Goal: Task Accomplishment & Management: Use online tool/utility

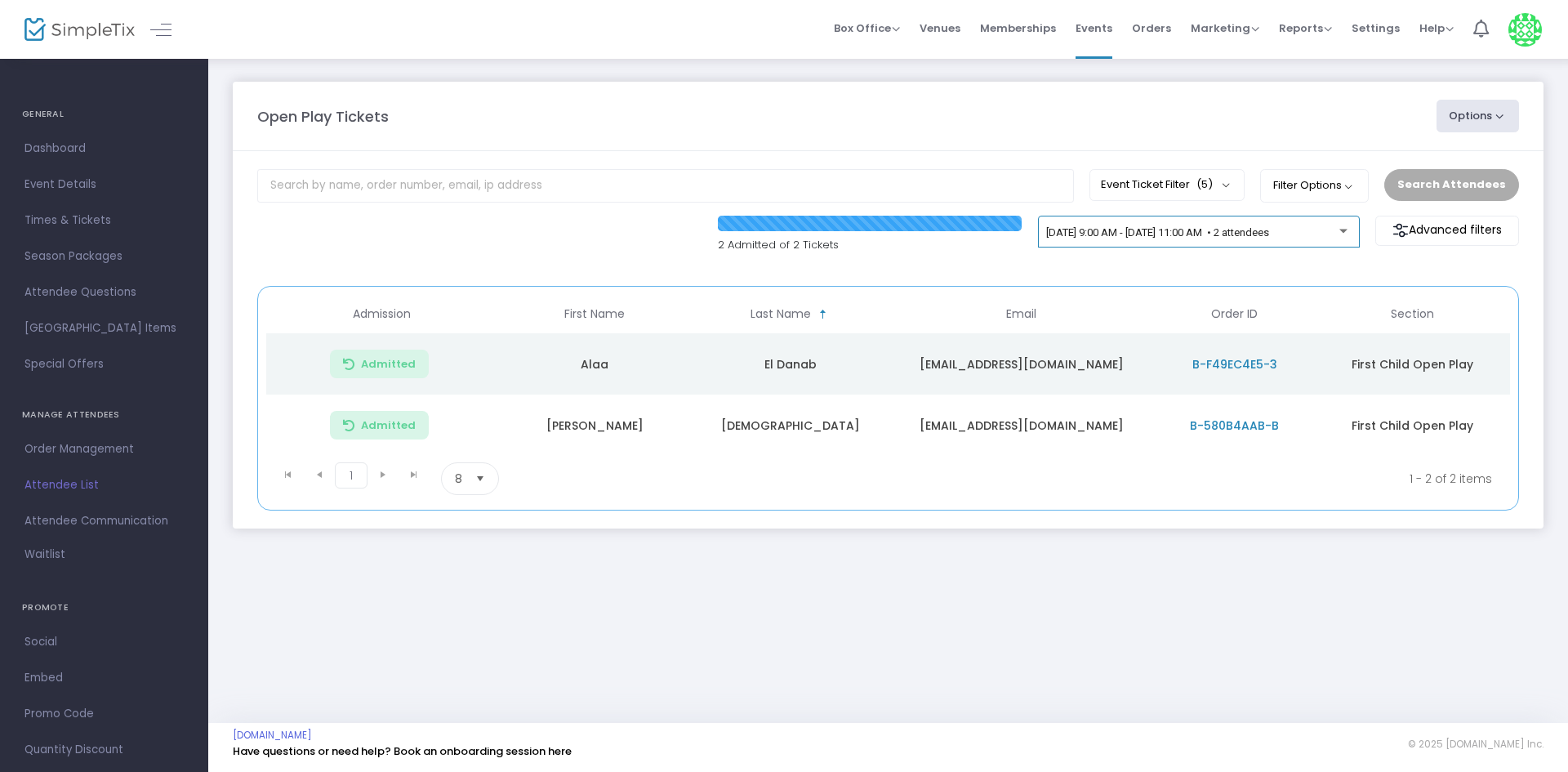
click at [1107, 235] on span "[DATE] 9:00 AM - [DATE] 11:00 AM • 2 attendees" at bounding box center [1157, 232] width 223 height 12
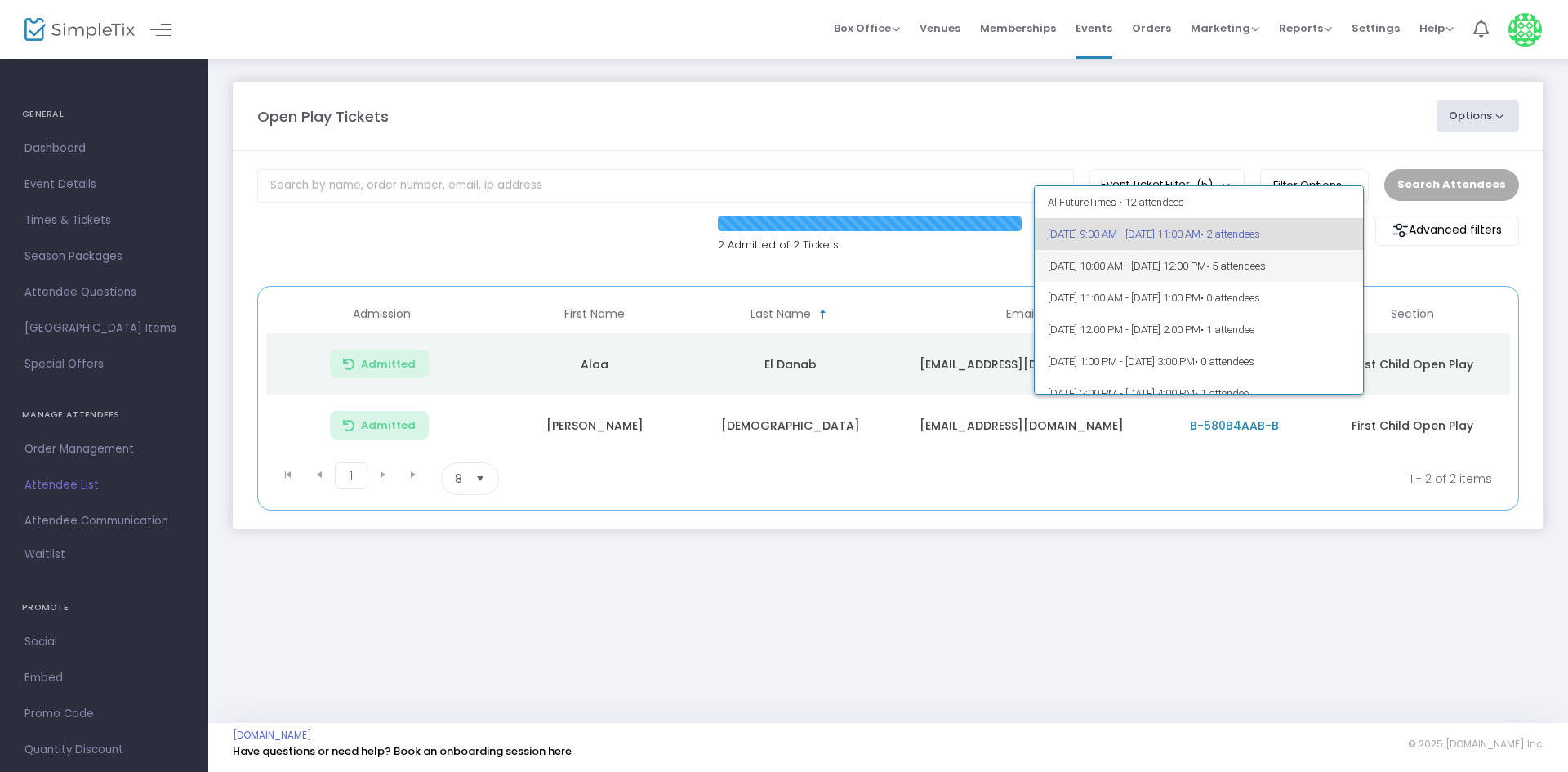
click at [1113, 274] on span "10/13/2025 @ 10:00 AM - 10/13/2025 @ 12:00 PM • 5 attendees" at bounding box center [1199, 265] width 303 height 32
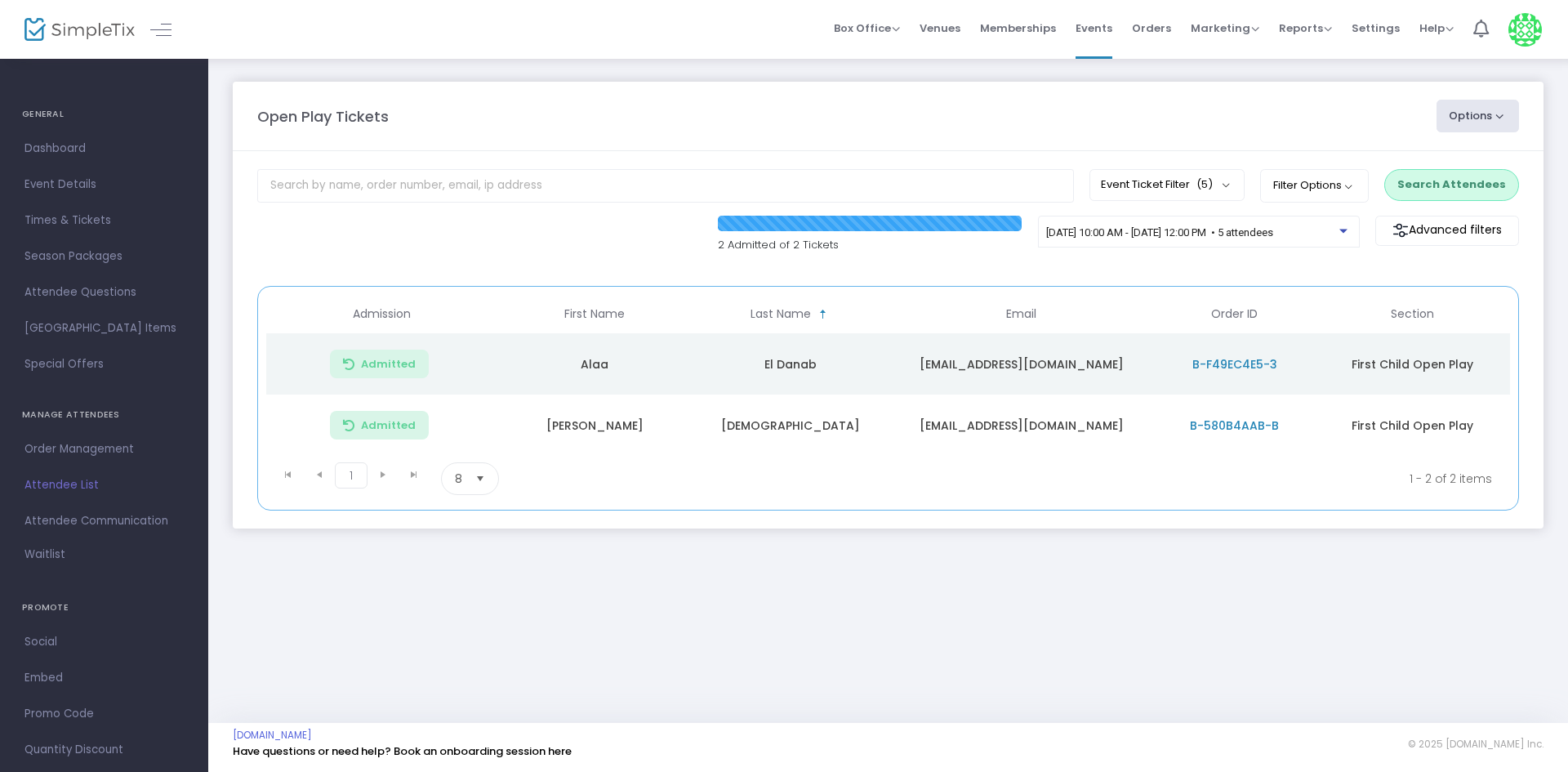
click at [1466, 181] on button "Search Attendees" at bounding box center [1451, 184] width 135 height 31
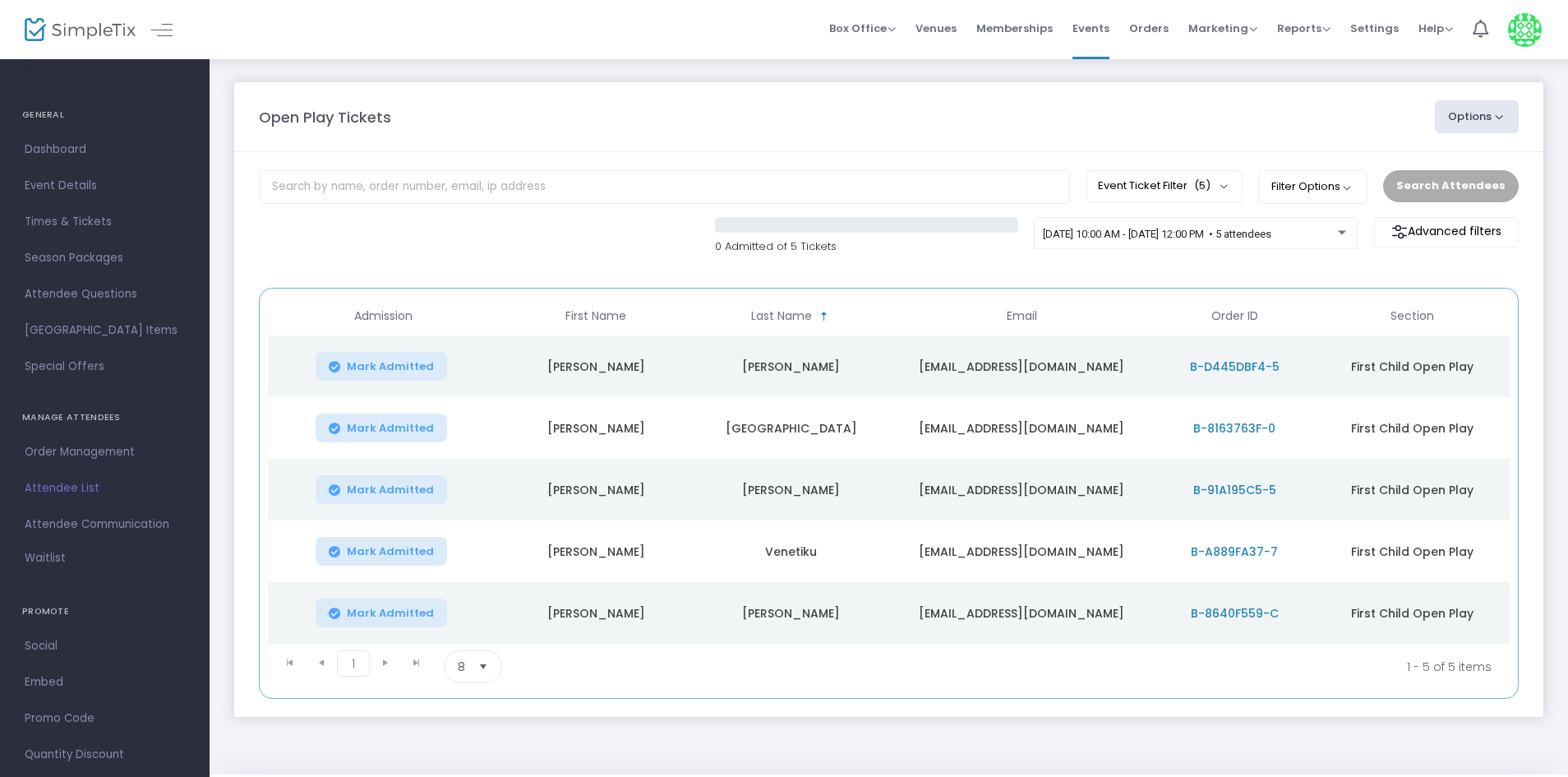
click at [373, 476] on button "Mark Admitted" at bounding box center [381, 489] width 132 height 29
click at [377, 431] on span "Mark Admitted" at bounding box center [389, 429] width 87 height 13
drag, startPoint x: 374, startPoint y: 616, endPoint x: 376, endPoint y: 600, distance: 16.1
click at [374, 615] on span "Mark Admitted" at bounding box center [389, 614] width 87 height 13
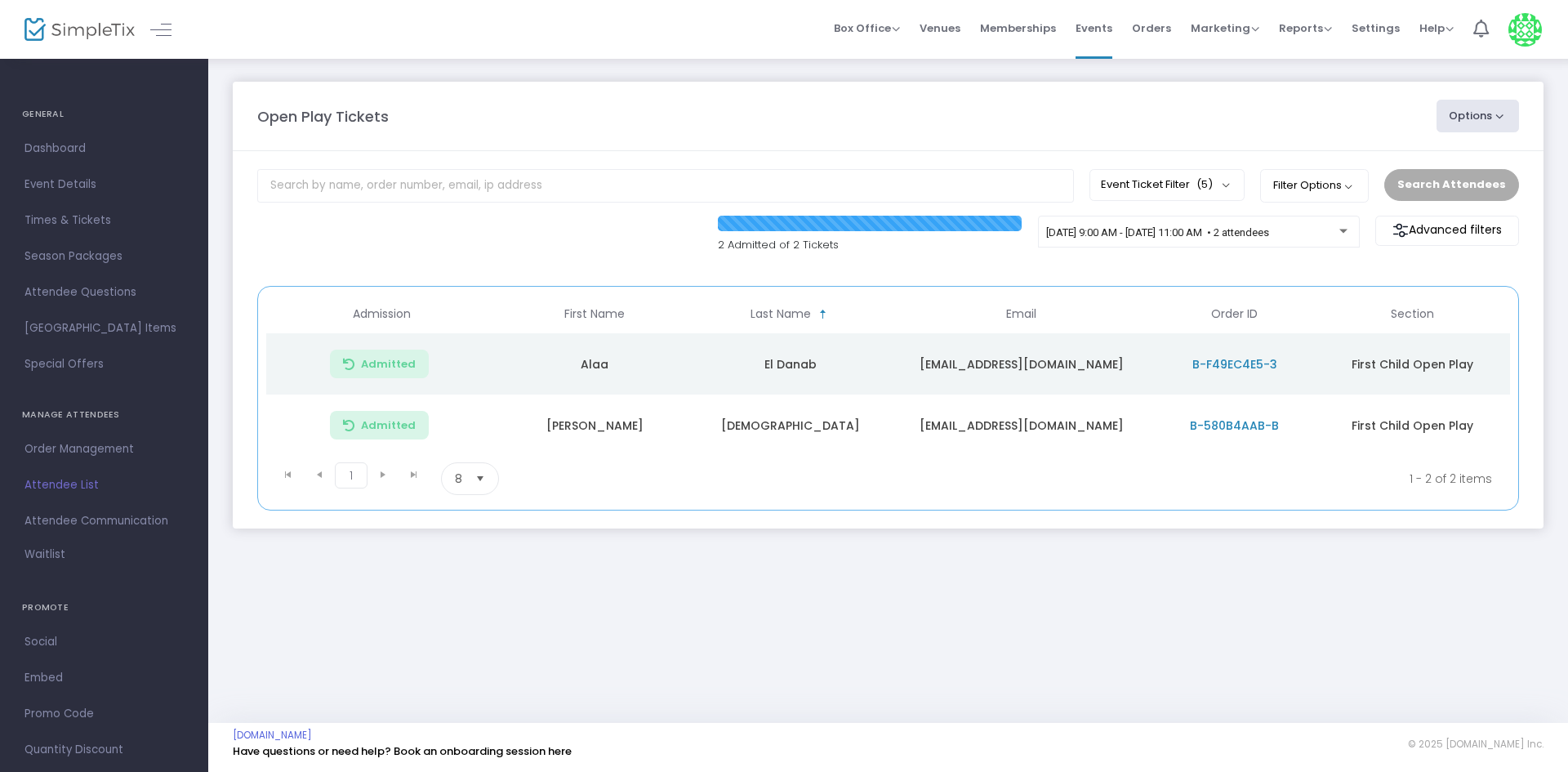
click at [1176, 212] on m-panel-content "Event Ticket Filter (5) Select All Additional Adult Admission Additional Child …" at bounding box center [888, 340] width 1311 height 378
click at [1174, 227] on span "[DATE] 9:00 AM - [DATE] 11:00 AM • 2 attendees" at bounding box center [1157, 232] width 223 height 12
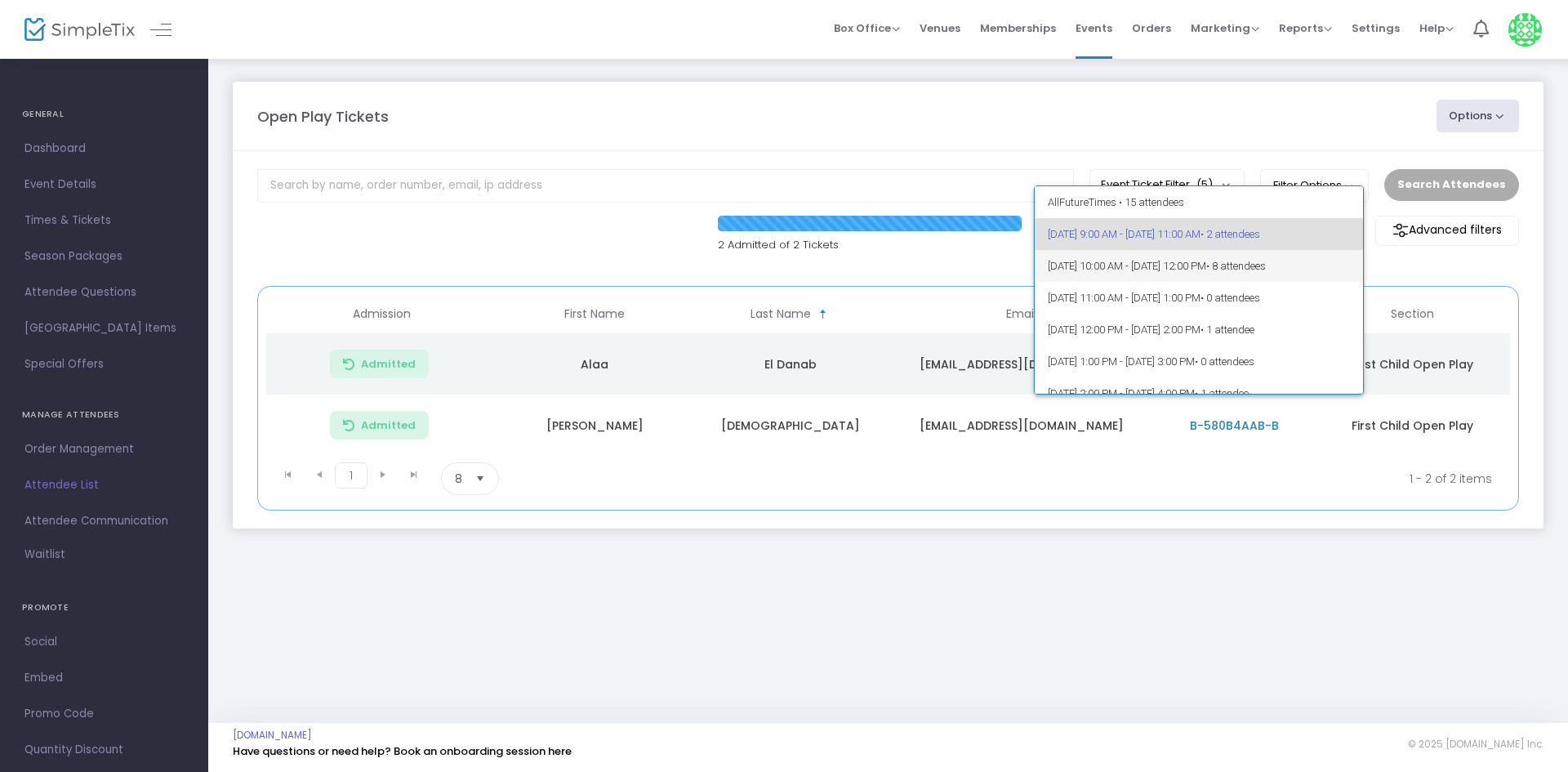
click at [1166, 257] on span "10/13/2025 @ 10:00 AM - 10/13/2025 @ 12:00 PM • 8 attendees" at bounding box center [1199, 265] width 303 height 32
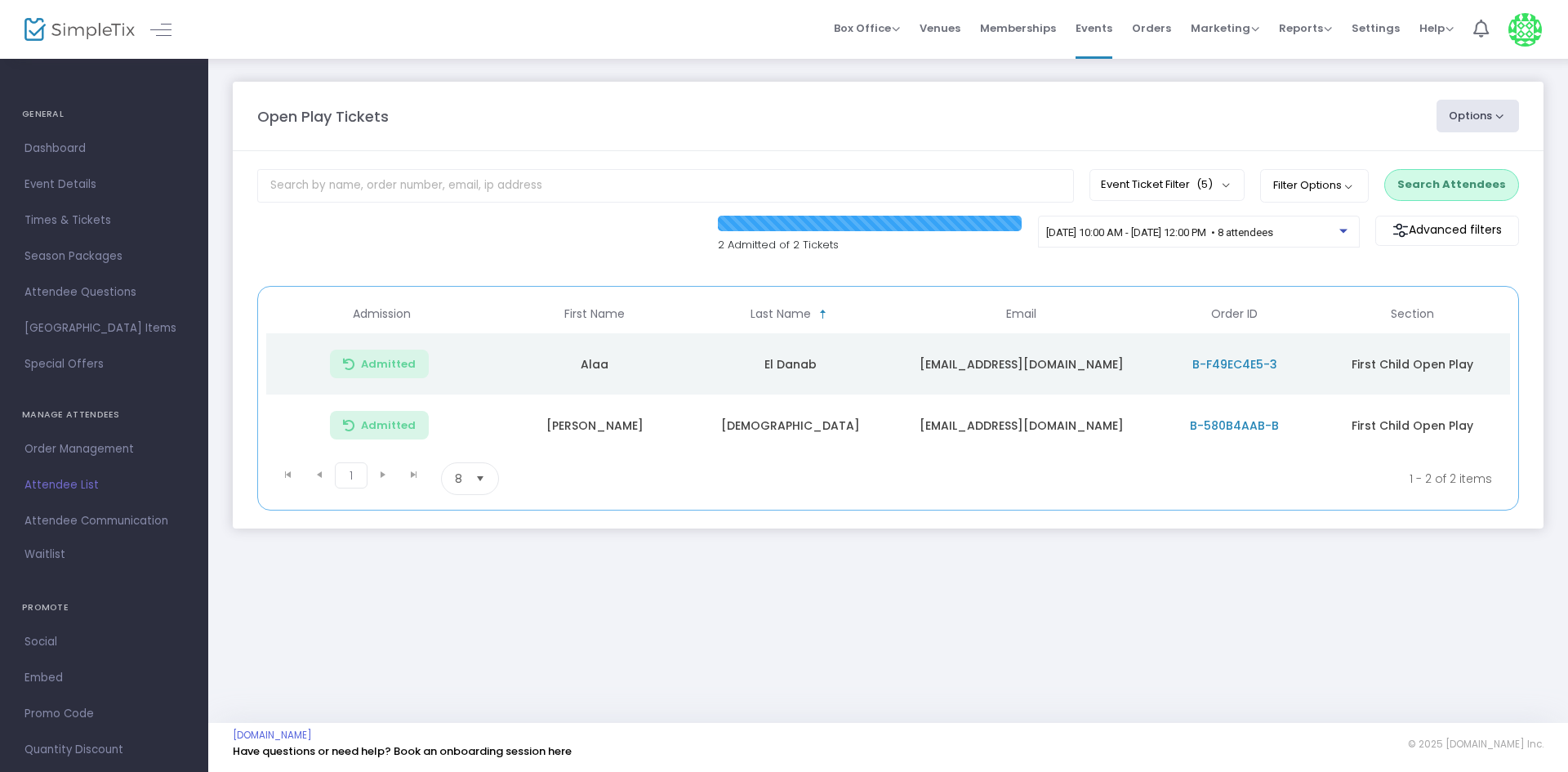
click at [1435, 183] on button "Search Attendees" at bounding box center [1451, 184] width 135 height 31
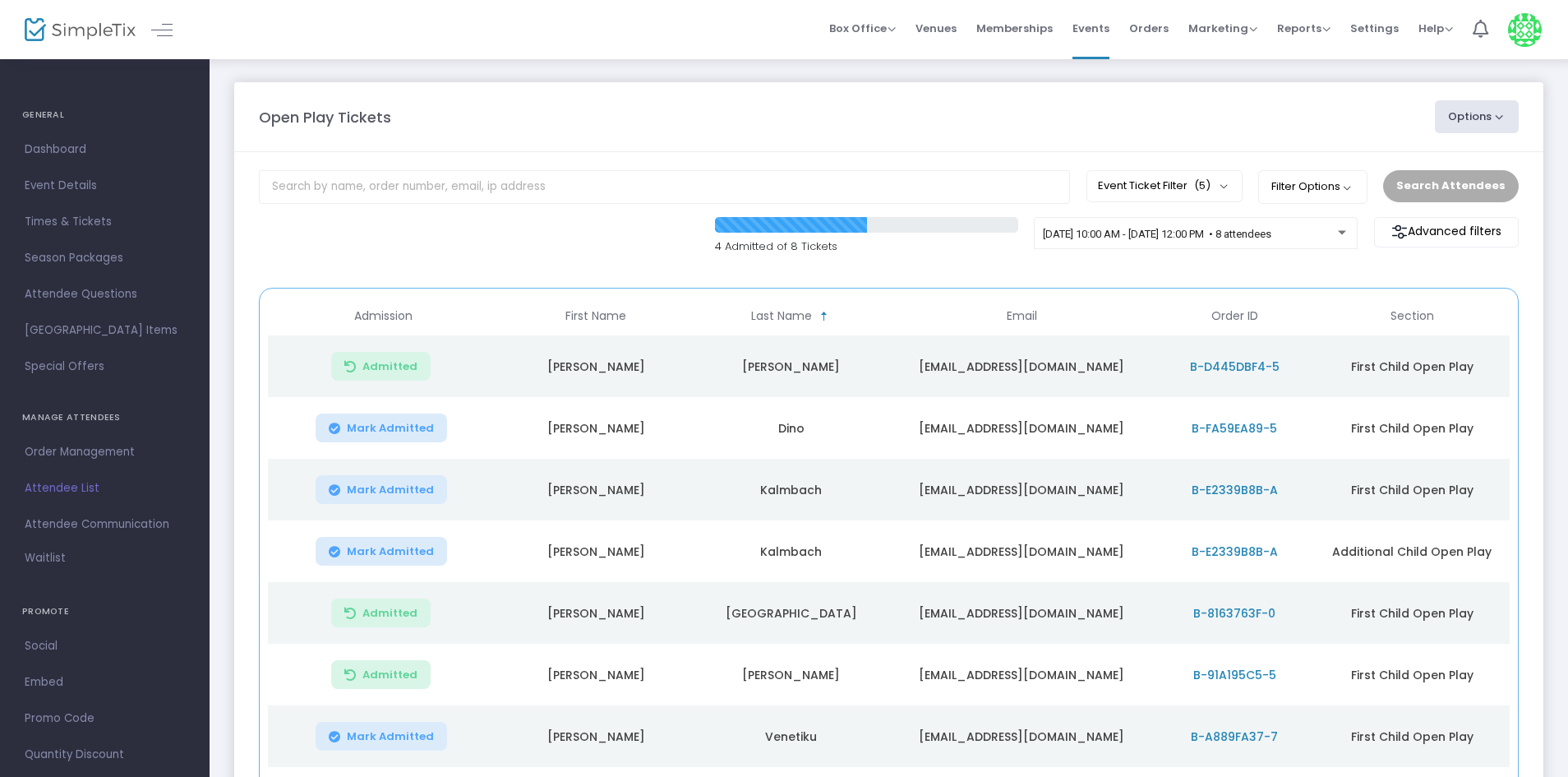
scroll to position [82, 0]
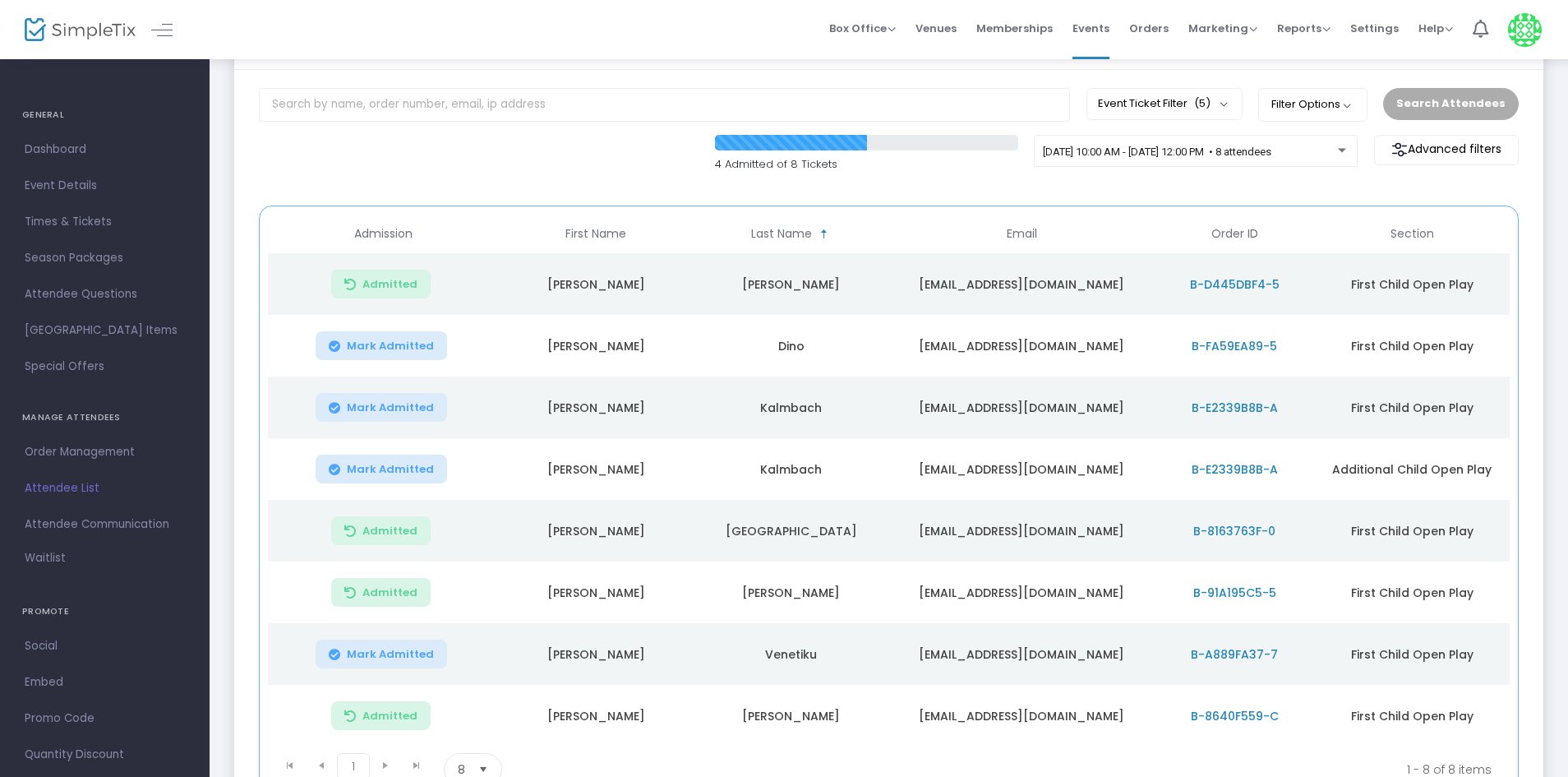
click at [360, 409] on span "Mark Admitted" at bounding box center [389, 408] width 87 height 13
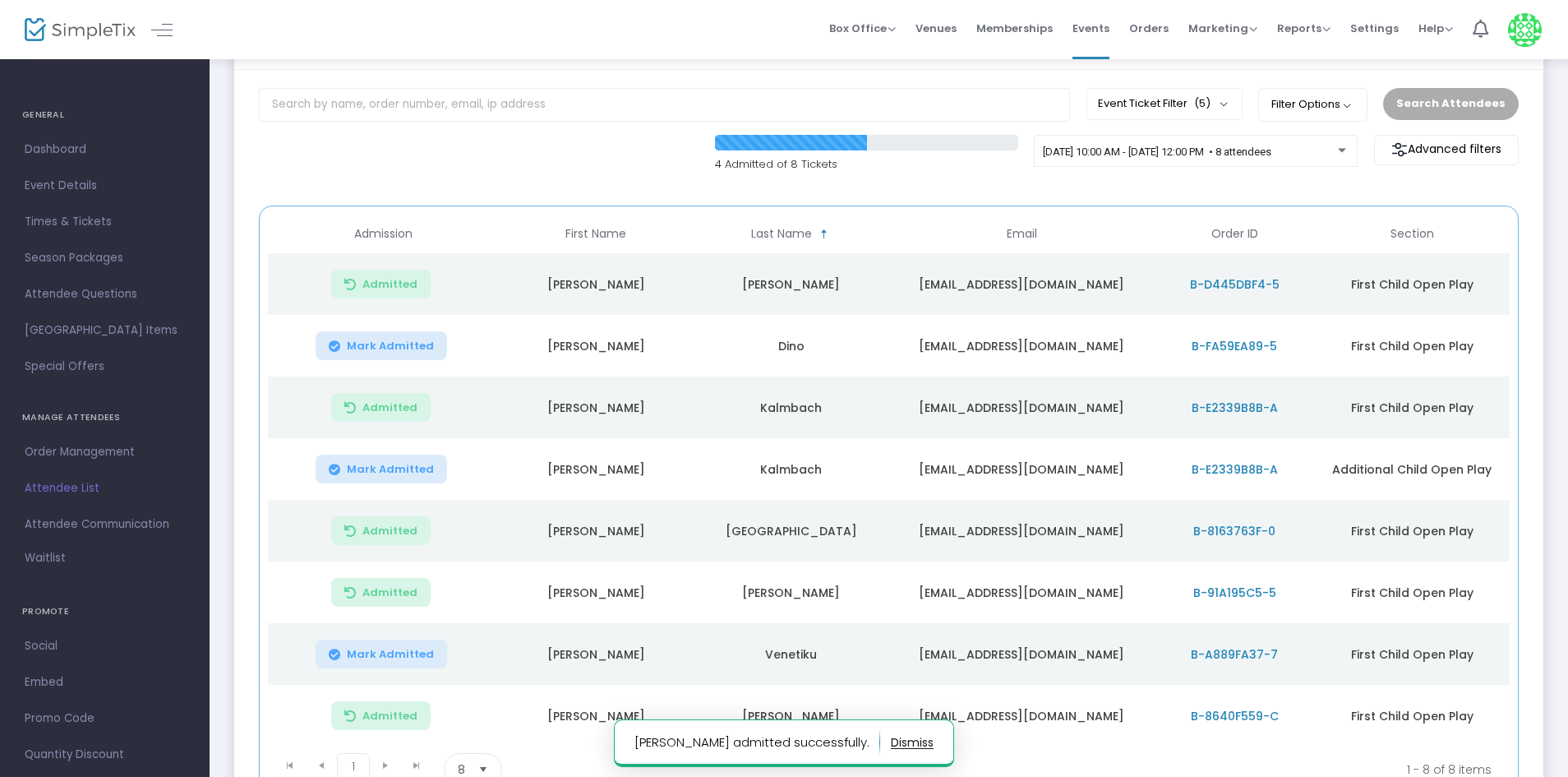
click at [372, 455] on button "Mark Admitted" at bounding box center [381, 469] width 132 height 29
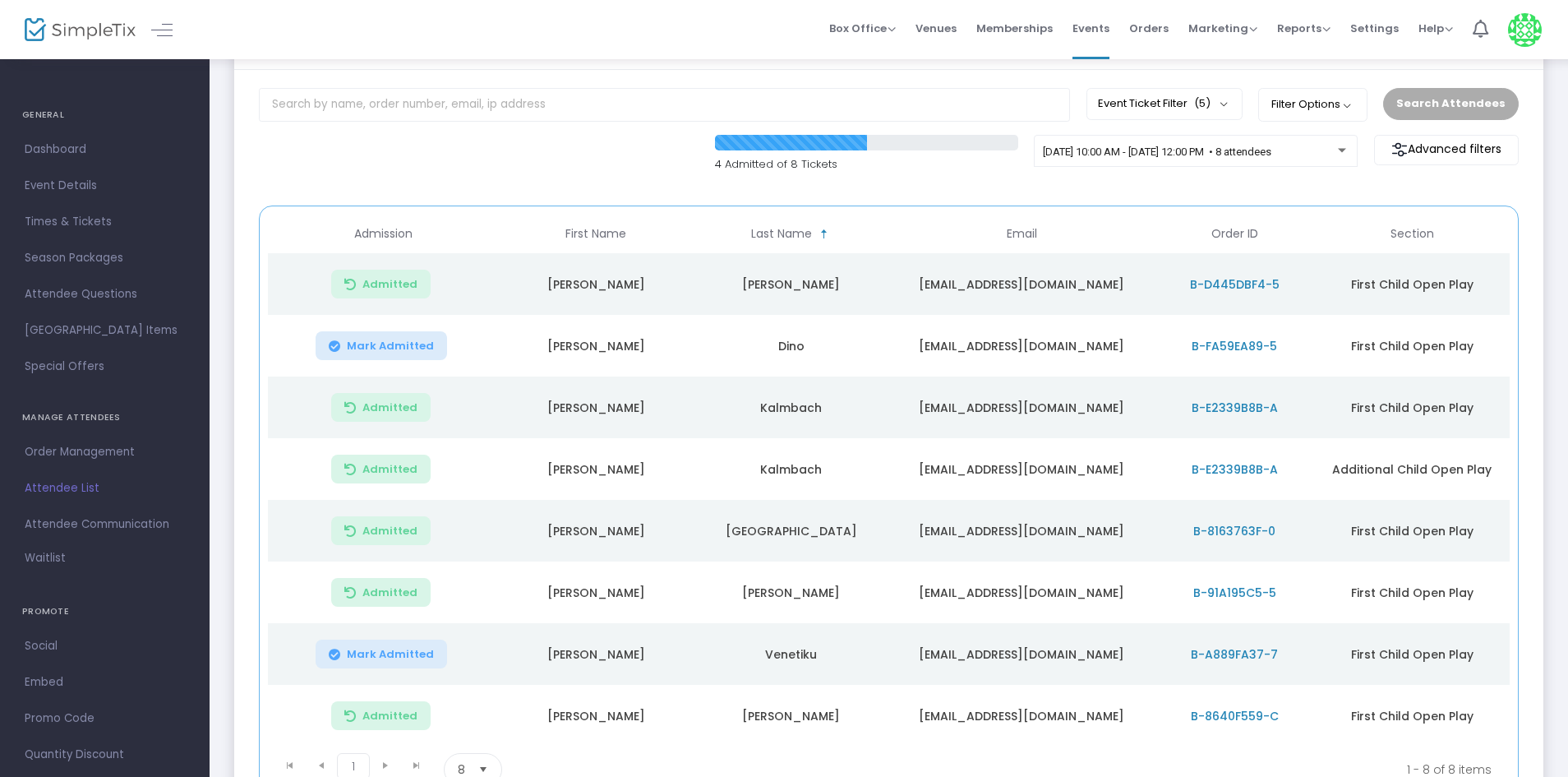
click at [1032, 410] on td "[EMAIL_ADDRESS][DOMAIN_NAME]" at bounding box center [1021, 407] width 266 height 62
copy td "[EMAIL_ADDRESS][DOMAIN_NAME]"
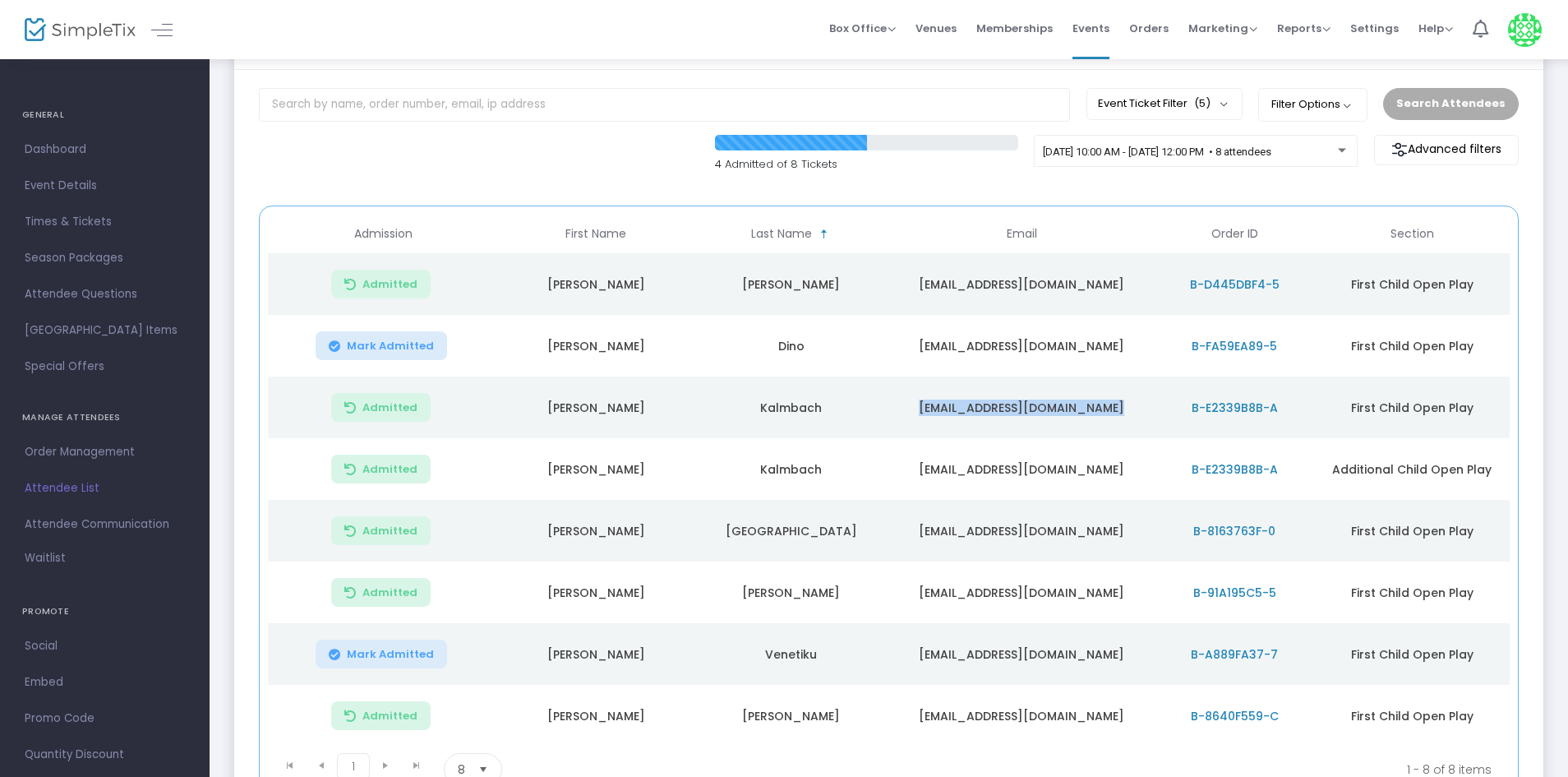
click at [956, 417] on td "[EMAIL_ADDRESS][DOMAIN_NAME]" at bounding box center [1021, 407] width 266 height 62
click at [1229, 340] on span "B-FA59EA89-5" at bounding box center [1235, 346] width 86 height 17
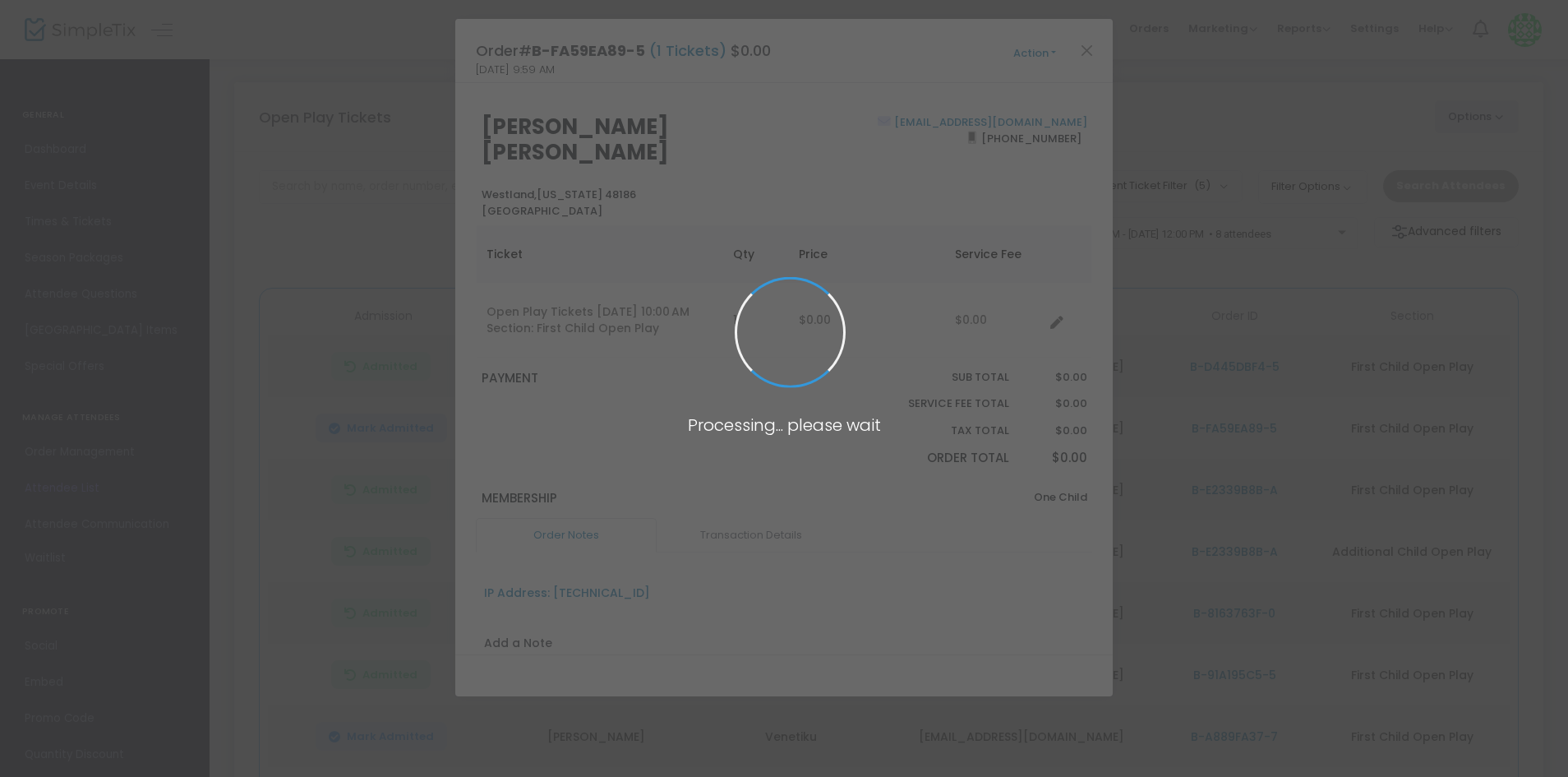
scroll to position [0, 0]
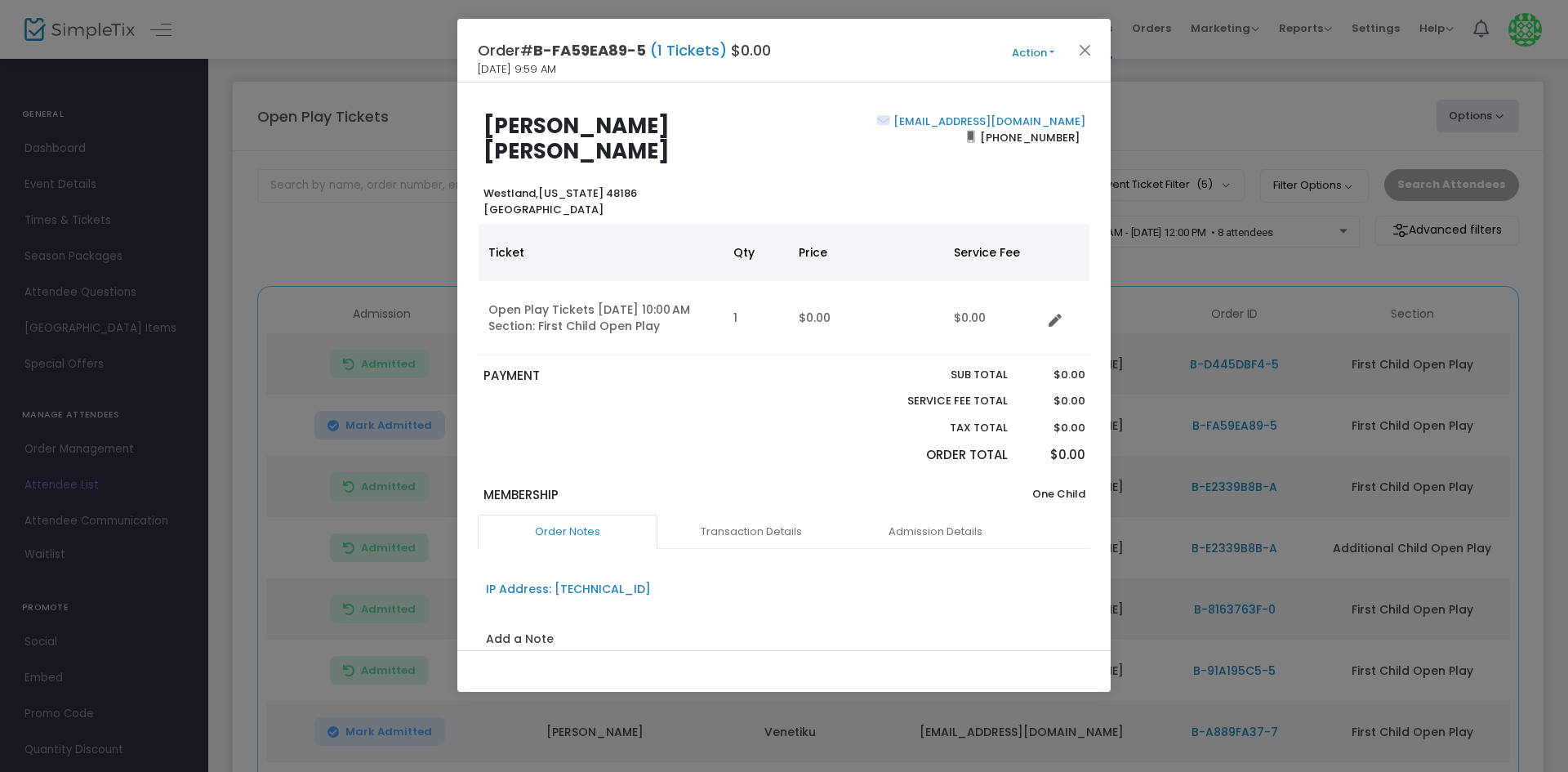
click at [1073, 45] on button "Action" at bounding box center [1034, 53] width 98 height 18
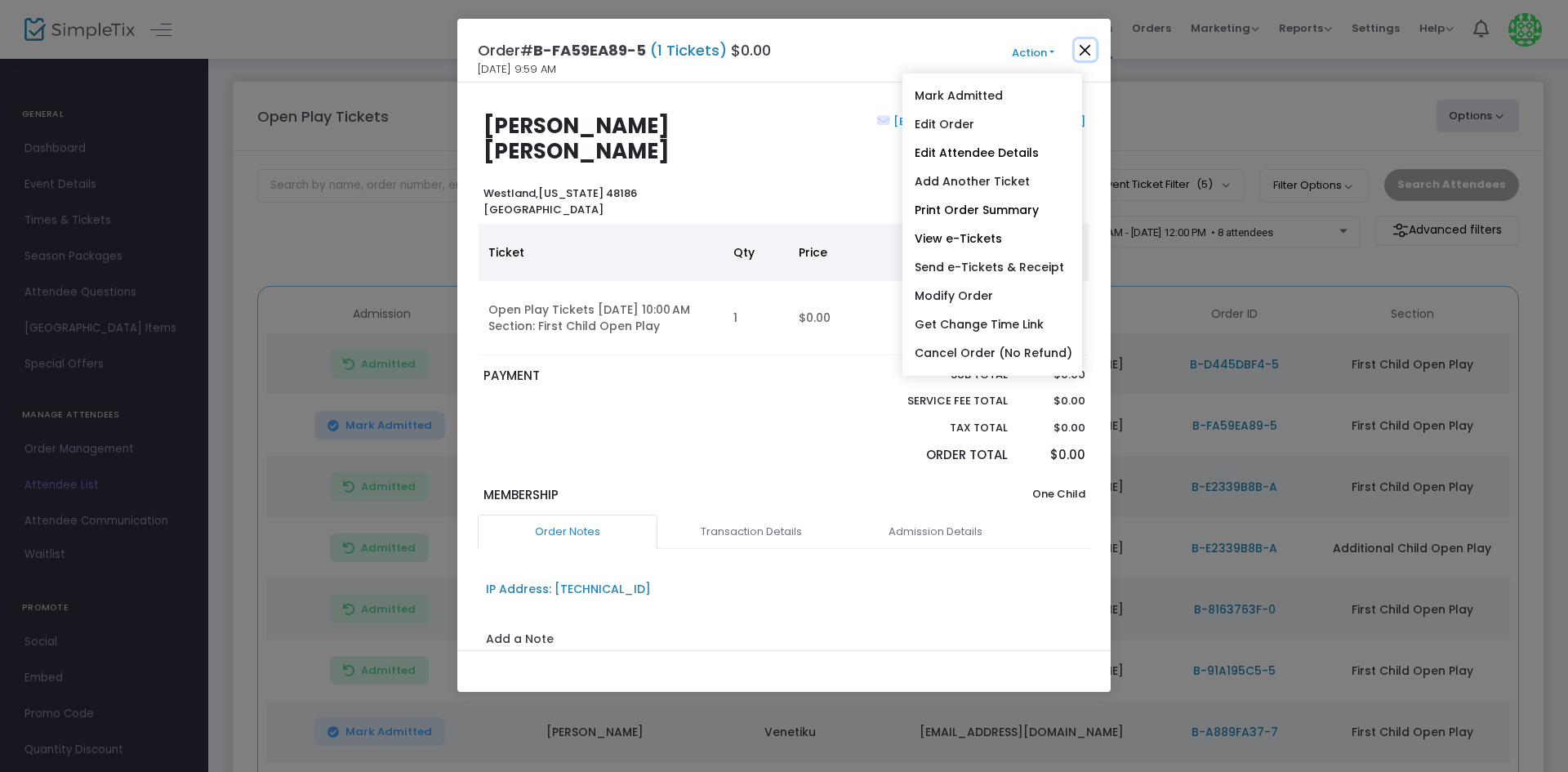
click at [1087, 48] on button "Close" at bounding box center [1085, 49] width 21 height 21
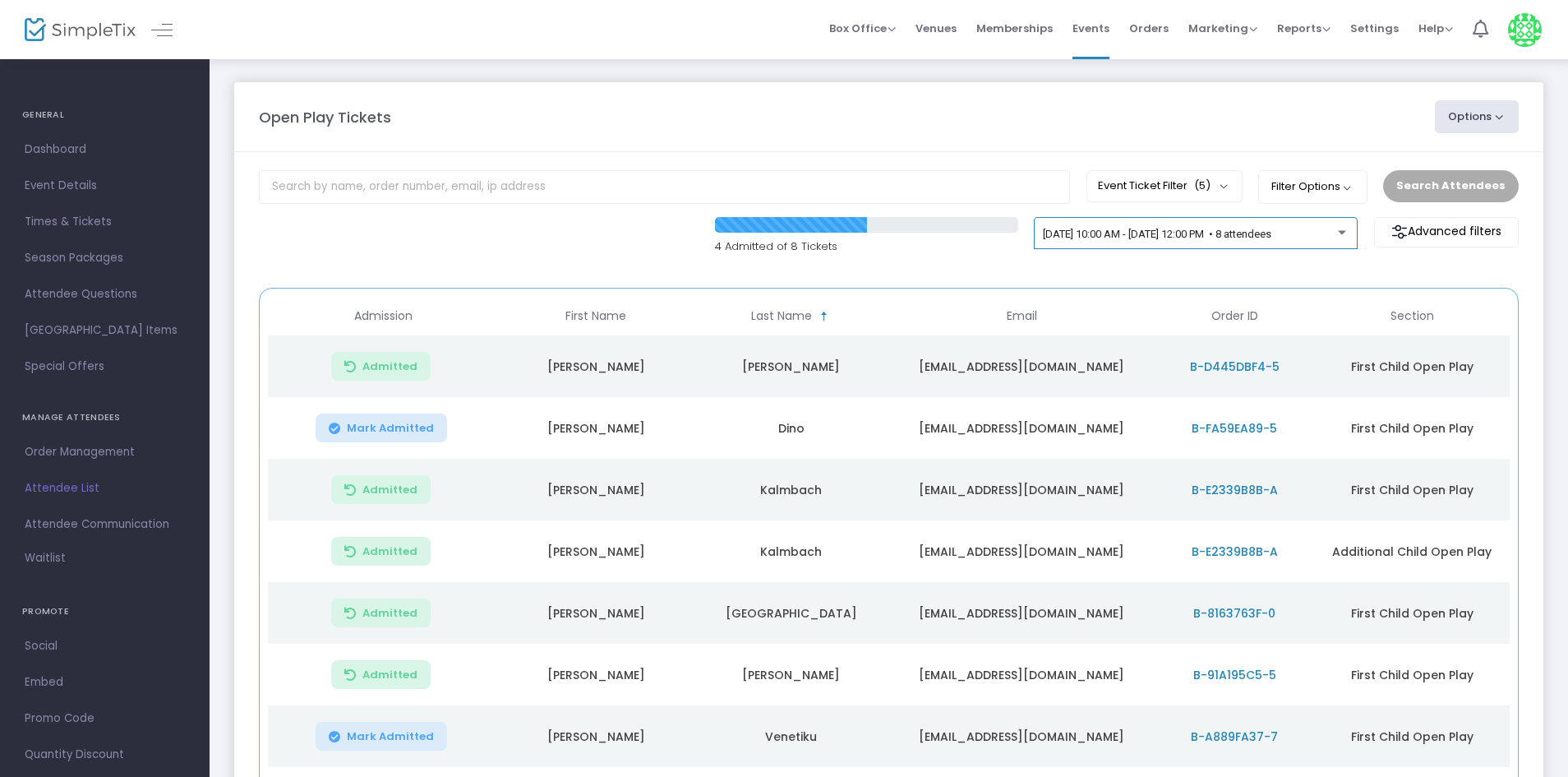
click at [1235, 243] on div "10/13/2025 @ 10:00 AM - 10/13/2025 @ 12:00 PM • 8 attendees" at bounding box center [1196, 236] width 306 height 23
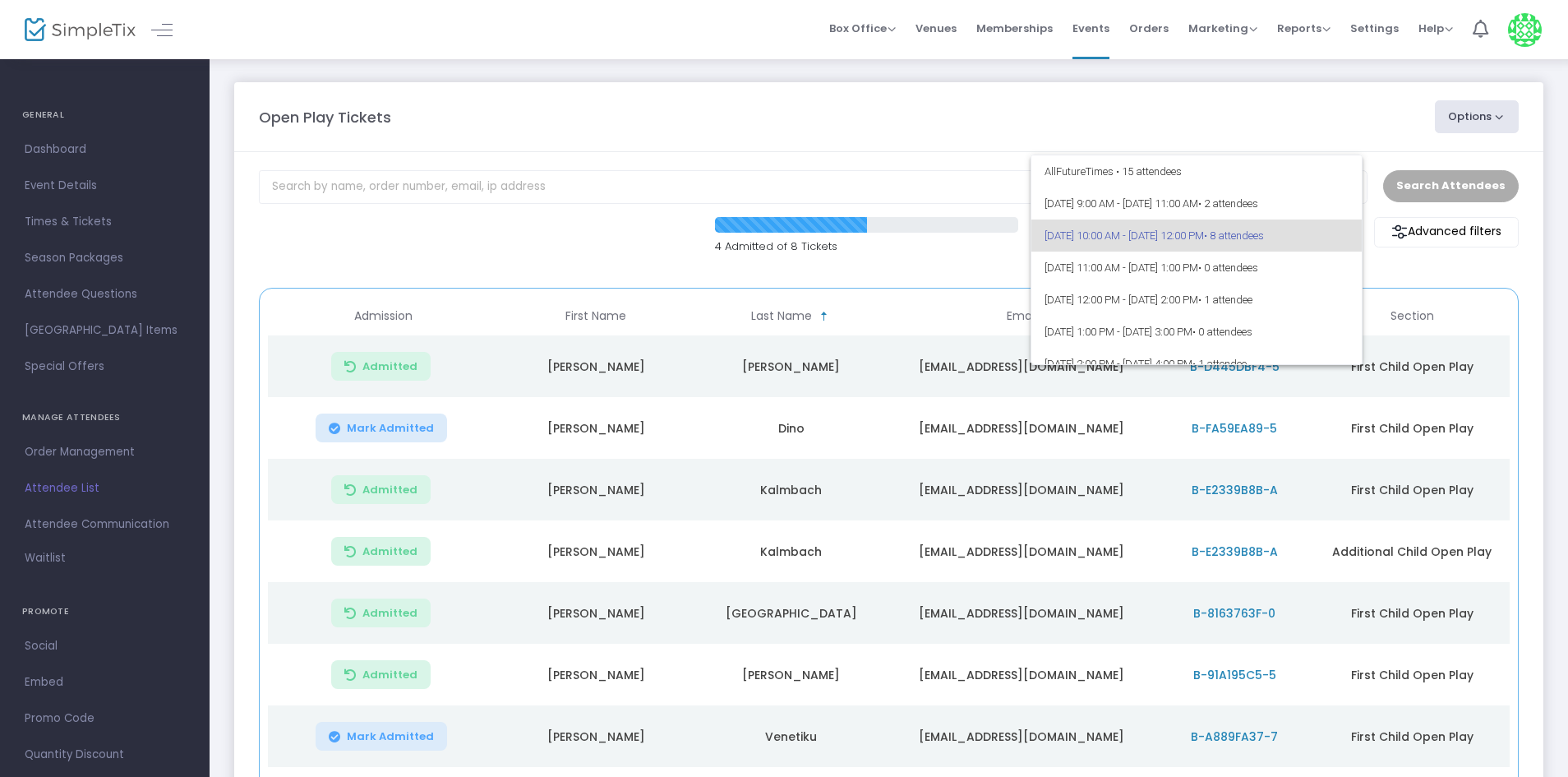
click at [1445, 352] on div at bounding box center [784, 388] width 1568 height 777
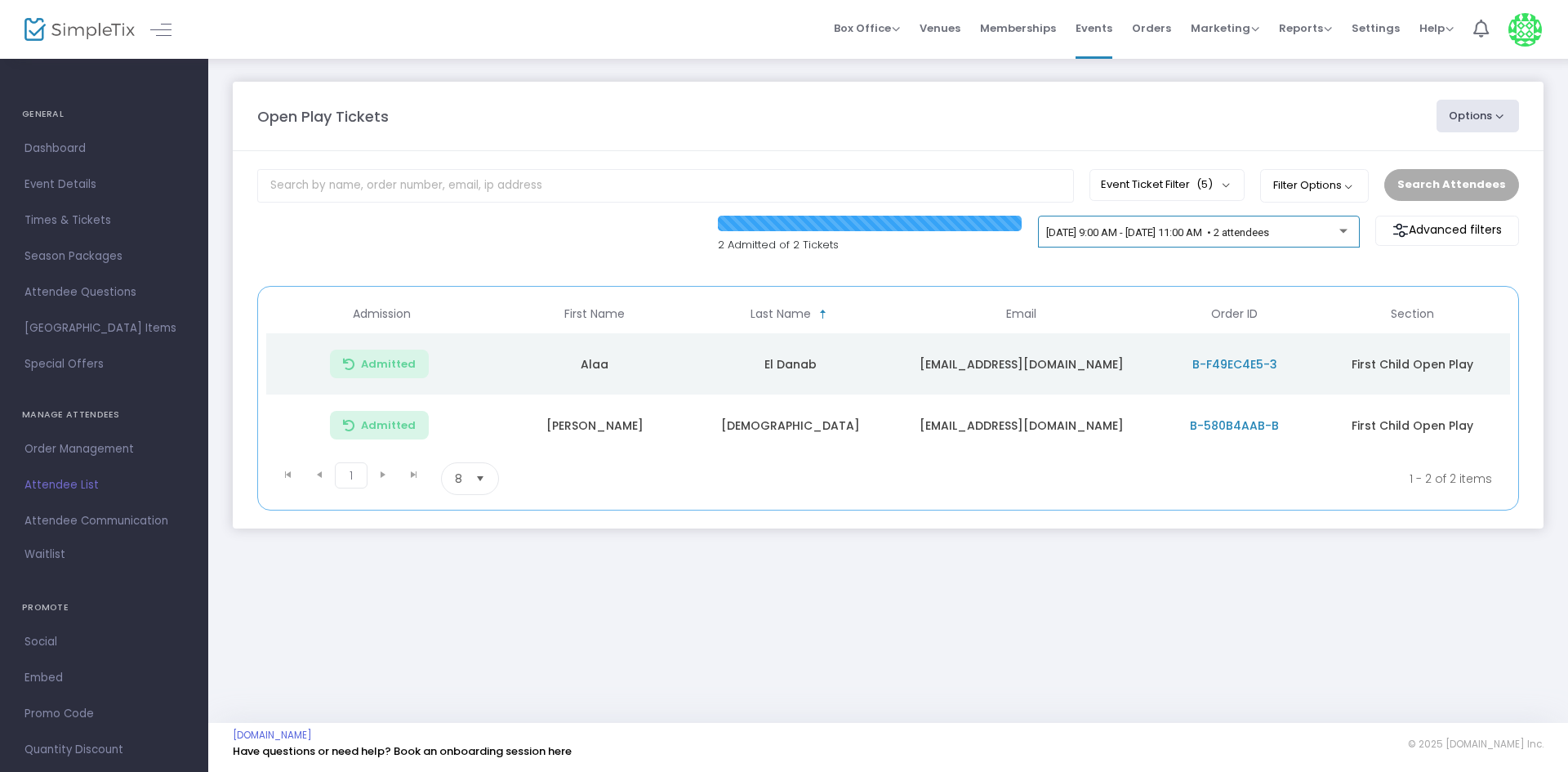
click at [1181, 222] on div "[DATE] 9:00 AM - [DATE] 11:00 AM • 2 attendees" at bounding box center [1199, 231] width 322 height 32
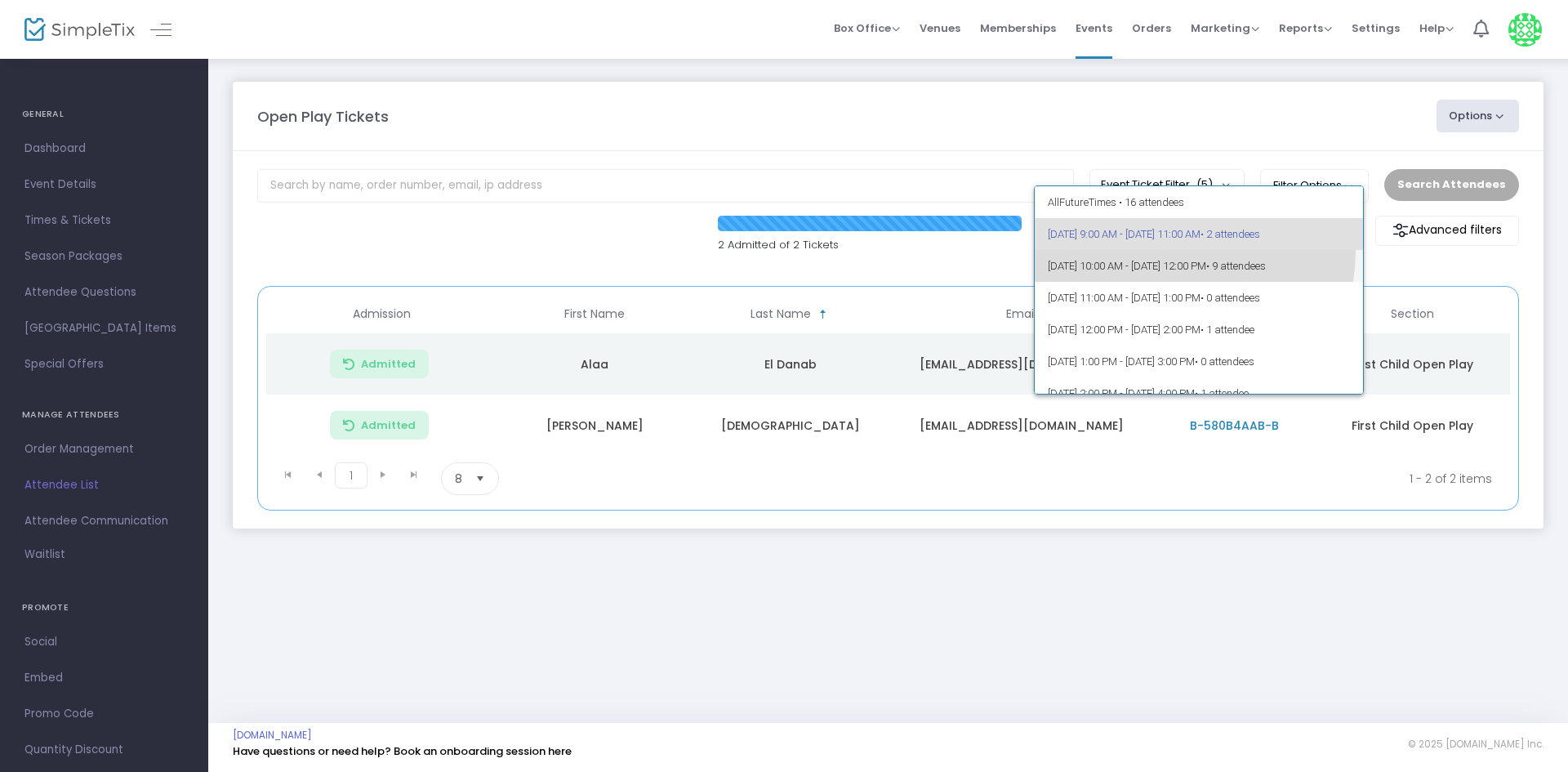
click at [1176, 251] on span "10/13/2025 @ 10:00 AM - 10/13/2025 @ 12:00 PM • 9 attendees" at bounding box center [1199, 265] width 303 height 32
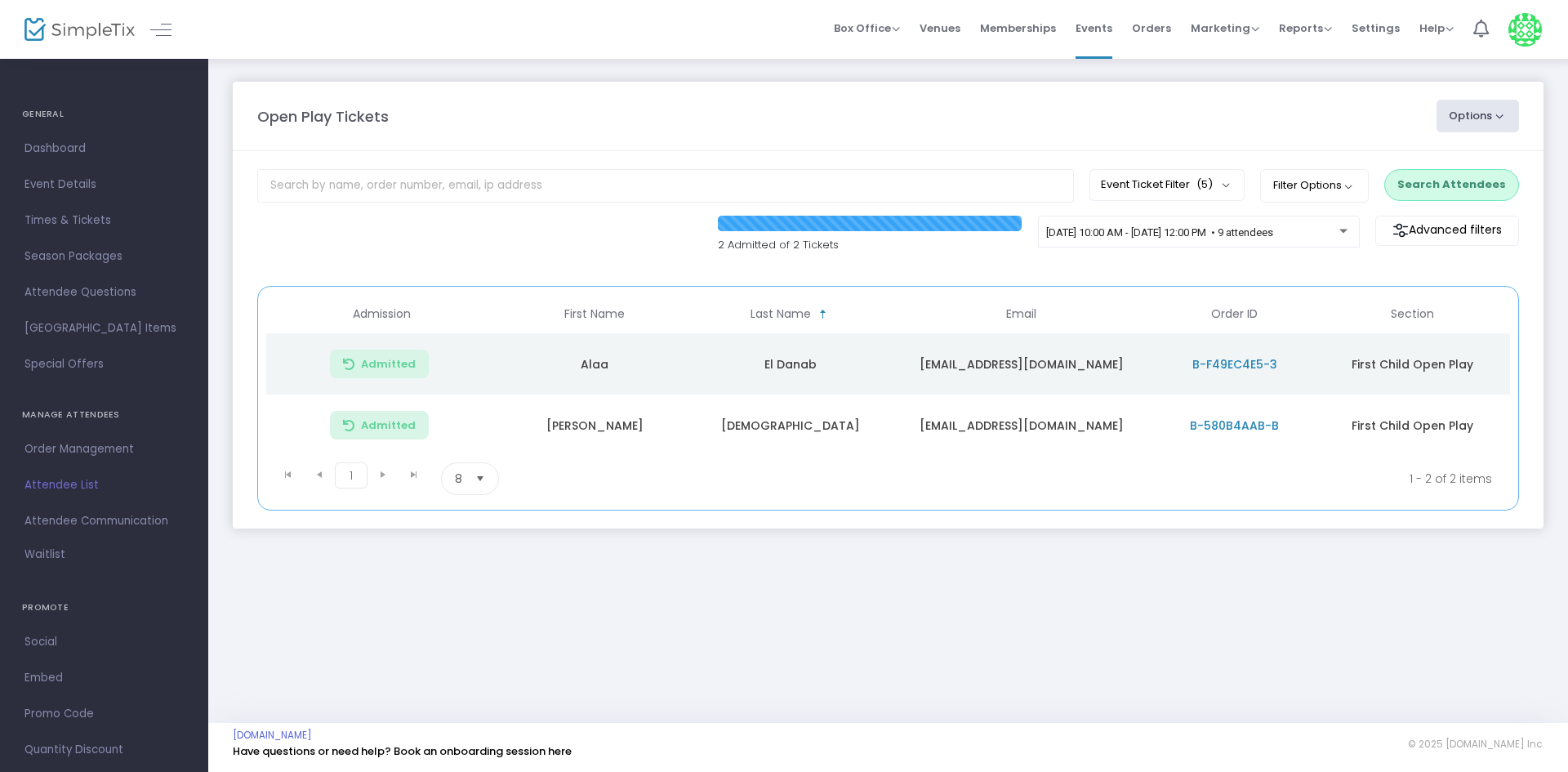
click at [1510, 188] on button "Search Attendees" at bounding box center [1451, 184] width 135 height 31
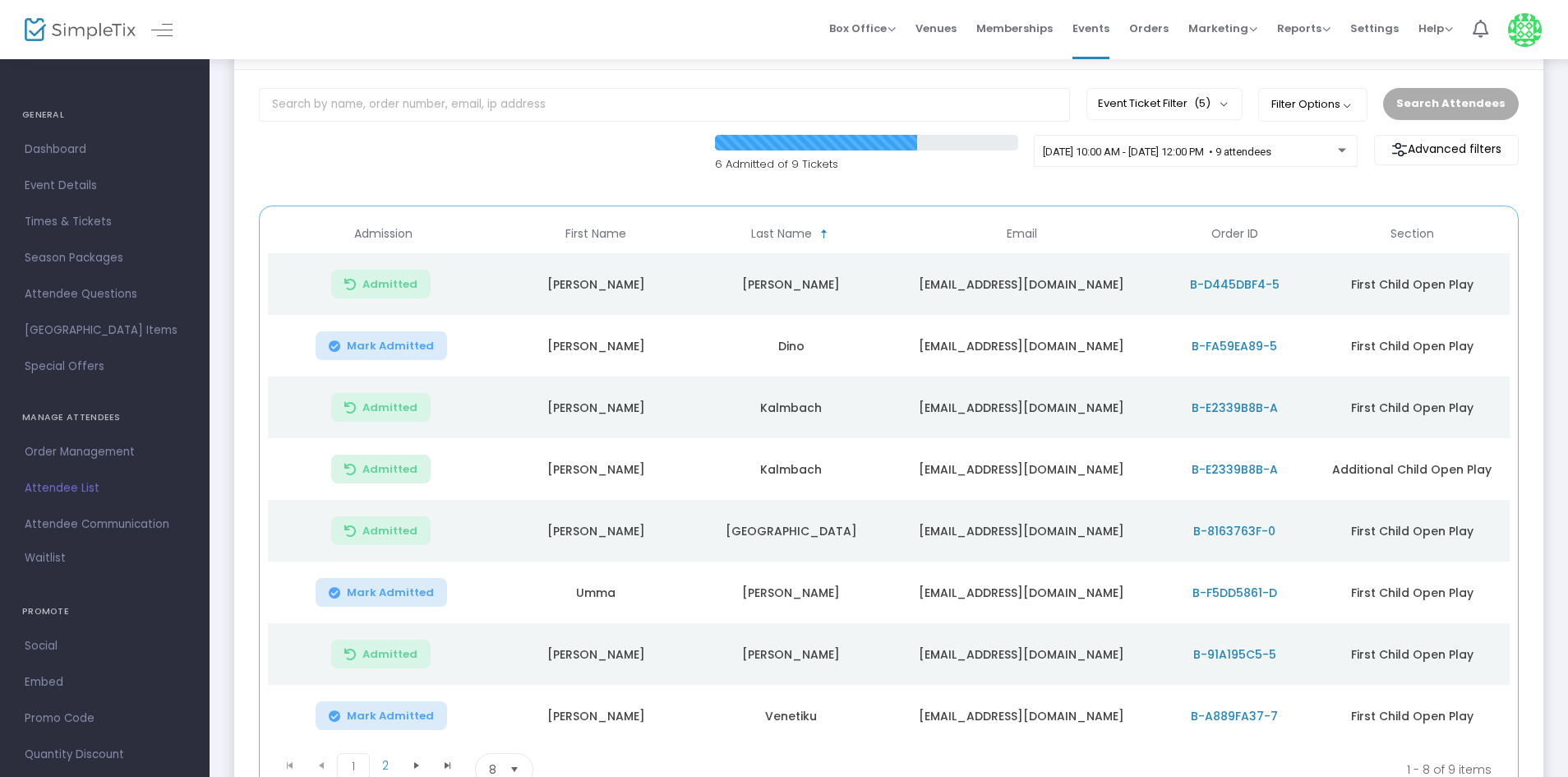
scroll to position [164, 0]
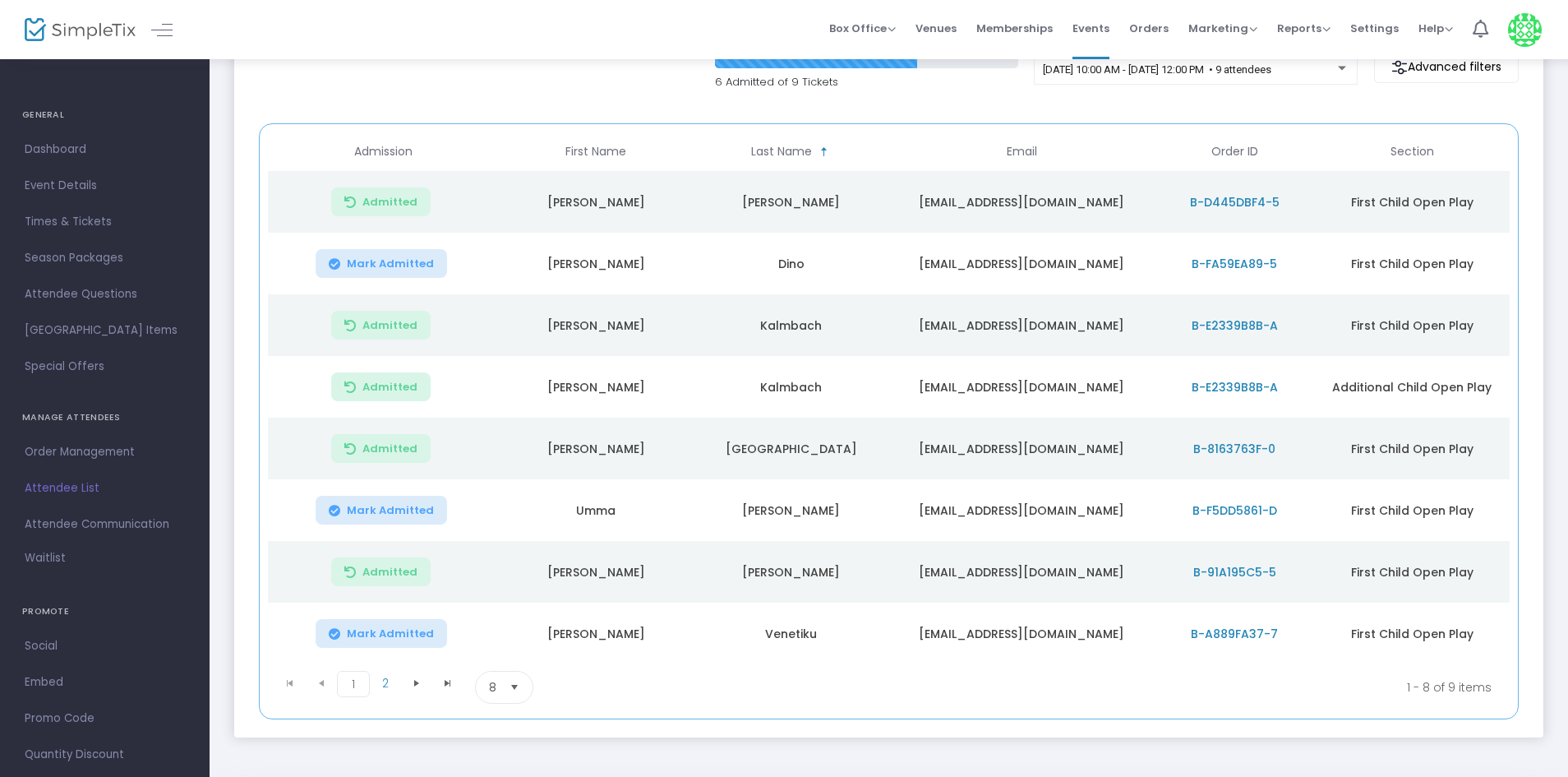
click at [359, 516] on span "Mark Admitted" at bounding box center [389, 511] width 87 height 13
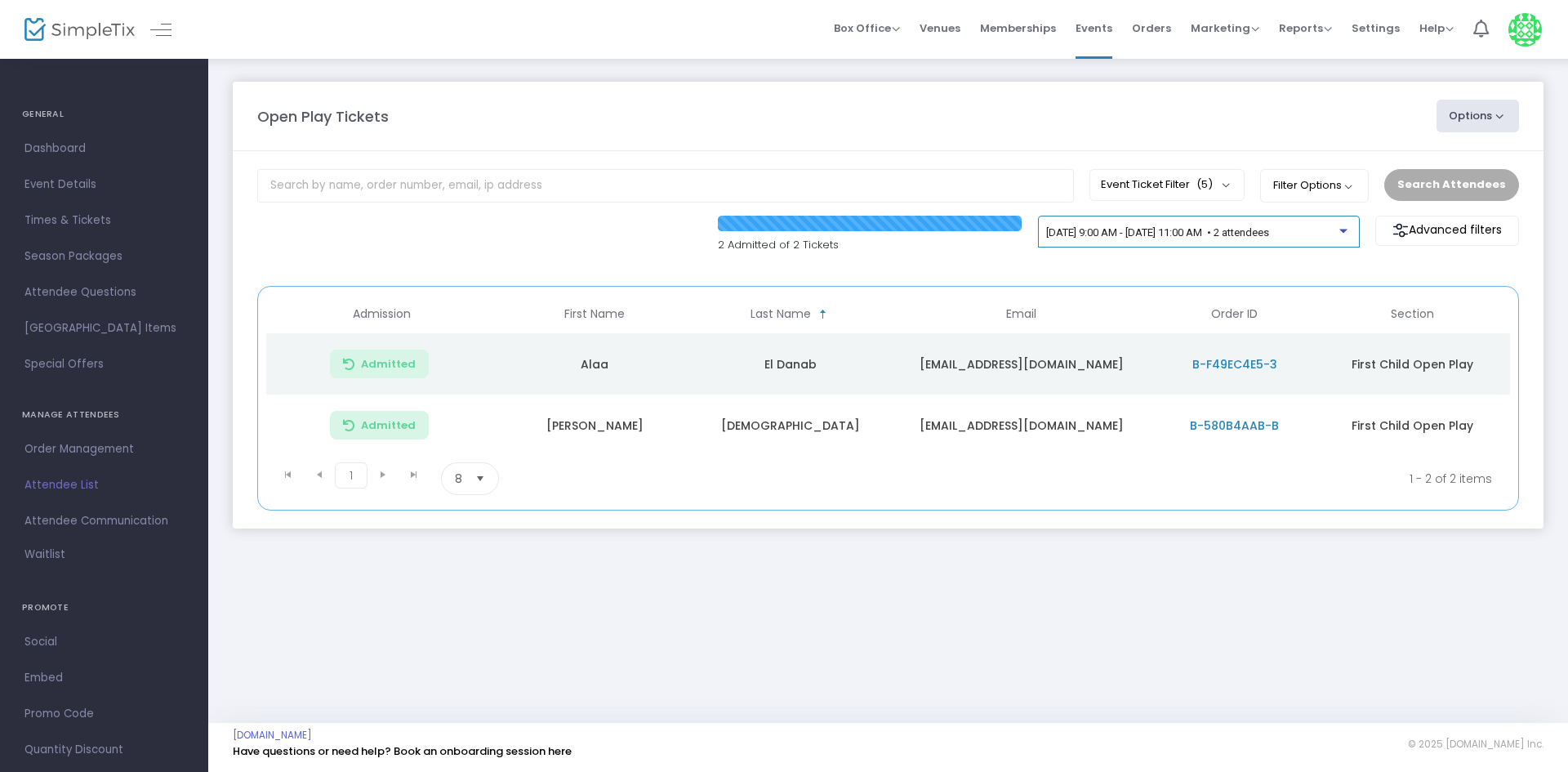
click at [1206, 235] on span "[DATE] 9:00 AM - [DATE] 11:00 AM • 2 attendees" at bounding box center [1157, 232] width 223 height 12
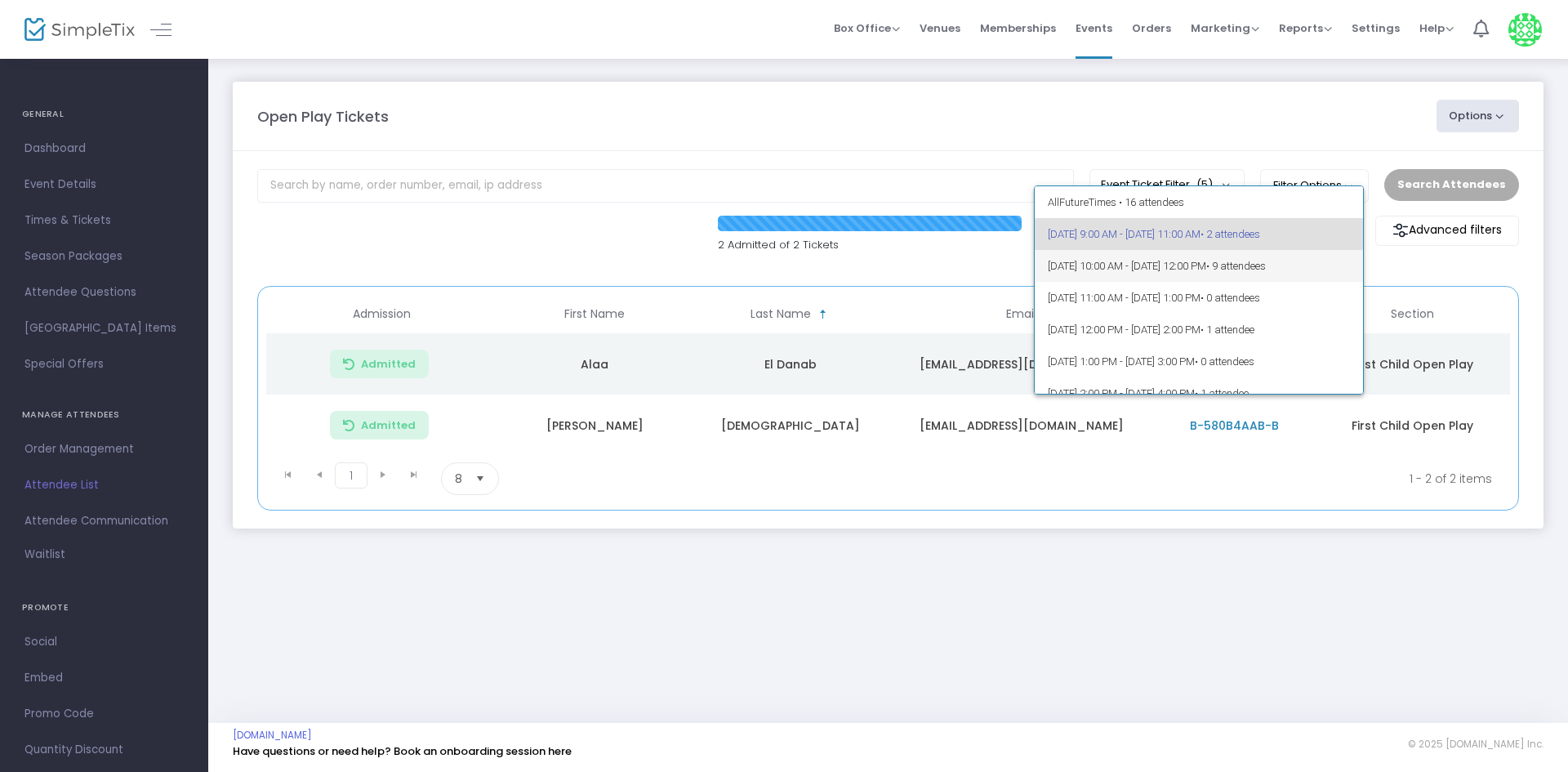
click at [1200, 254] on span "[DATE] 10:00 AM - [DATE] 12:00 PM • 9 attendees" at bounding box center [1199, 265] width 303 height 32
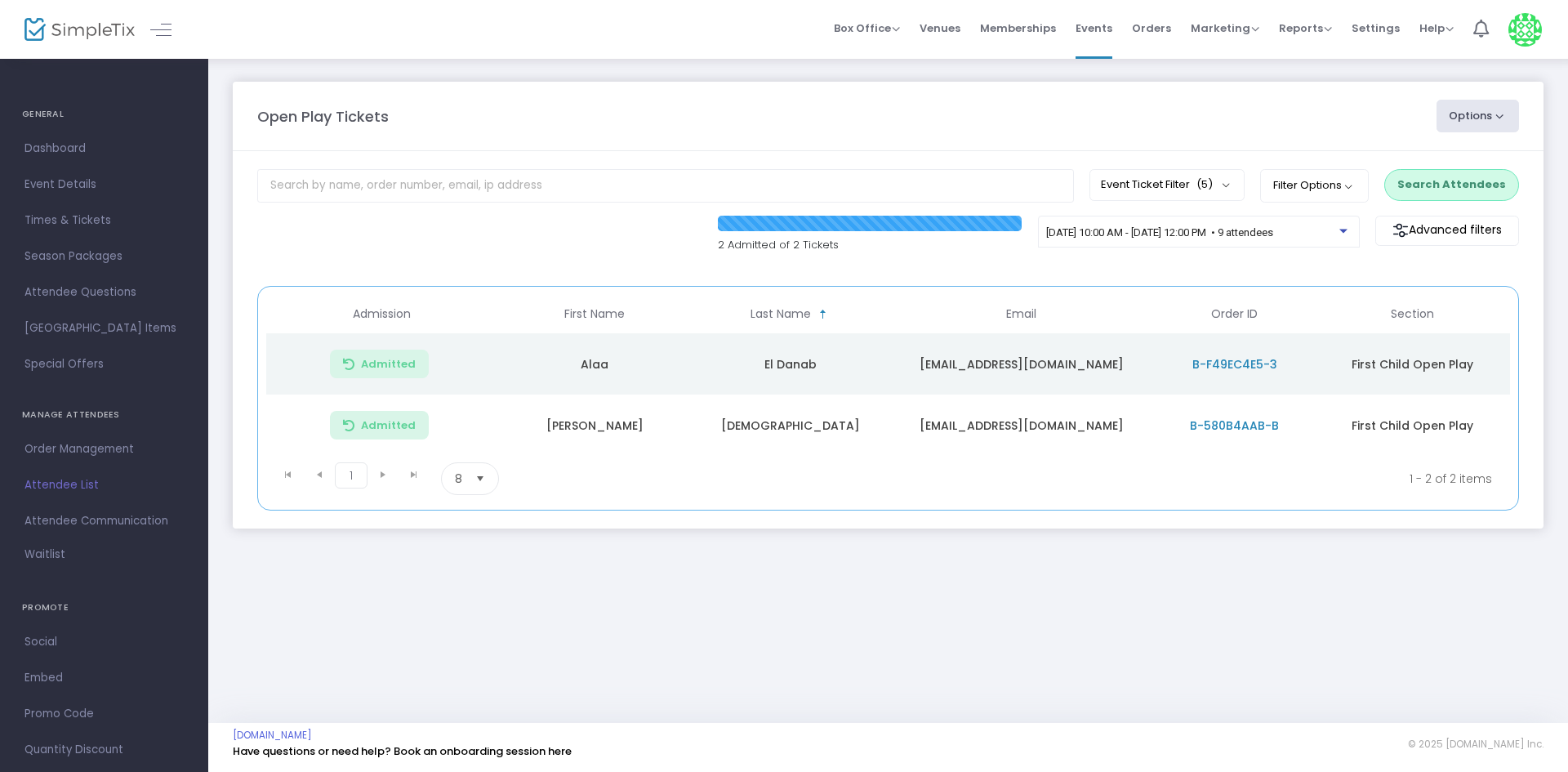
click at [1430, 187] on button "Search Attendees" at bounding box center [1451, 184] width 135 height 31
click at [1198, 232] on span "[DATE] 9:00 AM - [DATE] 11:00 AM • 2 attendees" at bounding box center [1157, 232] width 223 height 12
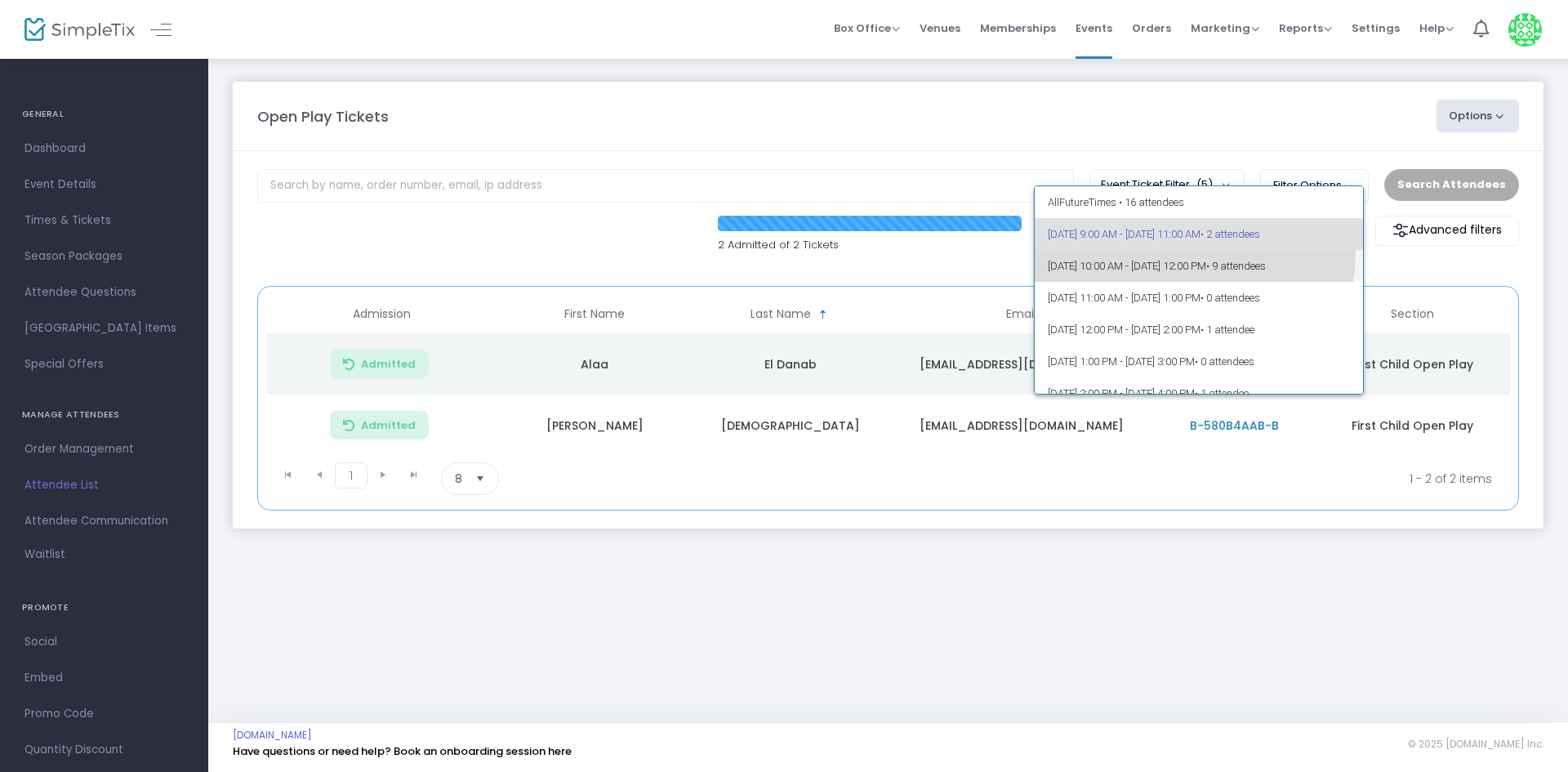
click at [1192, 253] on span "[DATE] 10:00 AM - [DATE] 12:00 PM • 9 attendees" at bounding box center [1199, 265] width 303 height 32
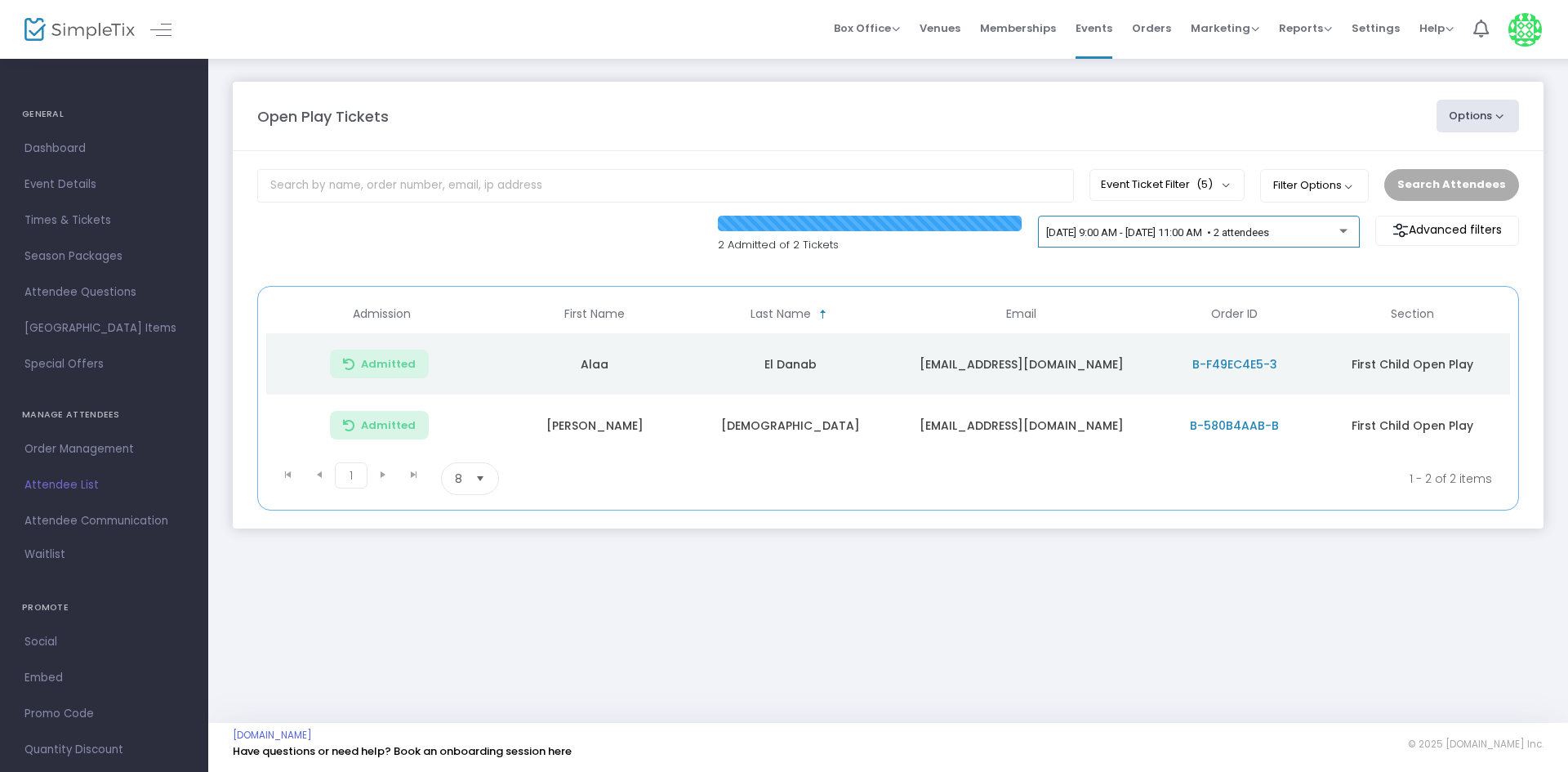
click at [1212, 248] on div "[DATE] 9:00 AM - [DATE] 11:00 AM • 2 attendees" at bounding box center [1199, 231] width 322 height 32
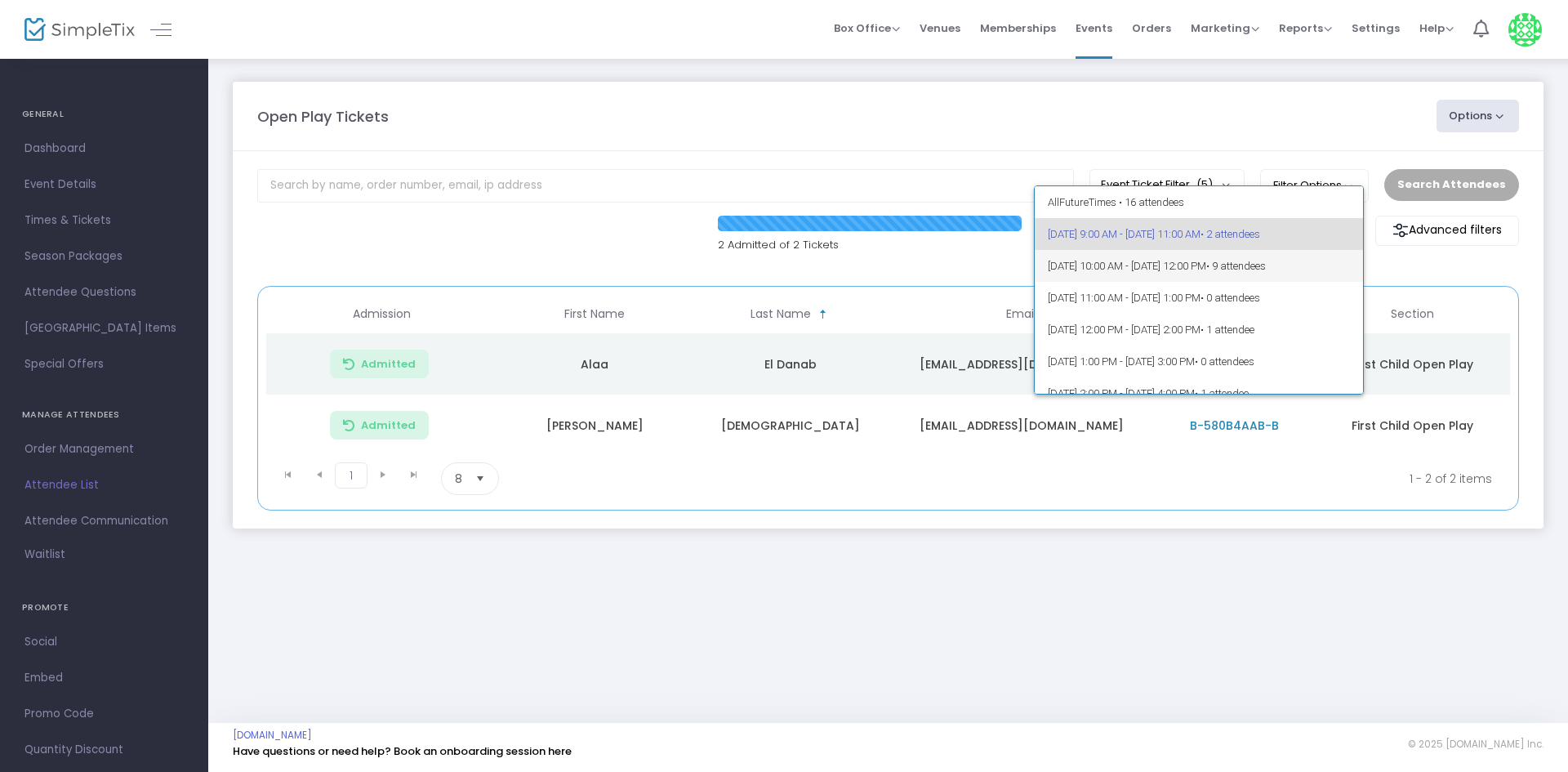
click at [1217, 271] on span "10/13/2025 @ 10:00 AM - 10/13/2025 @ 12:00 PM • 9 attendees" at bounding box center [1199, 265] width 303 height 32
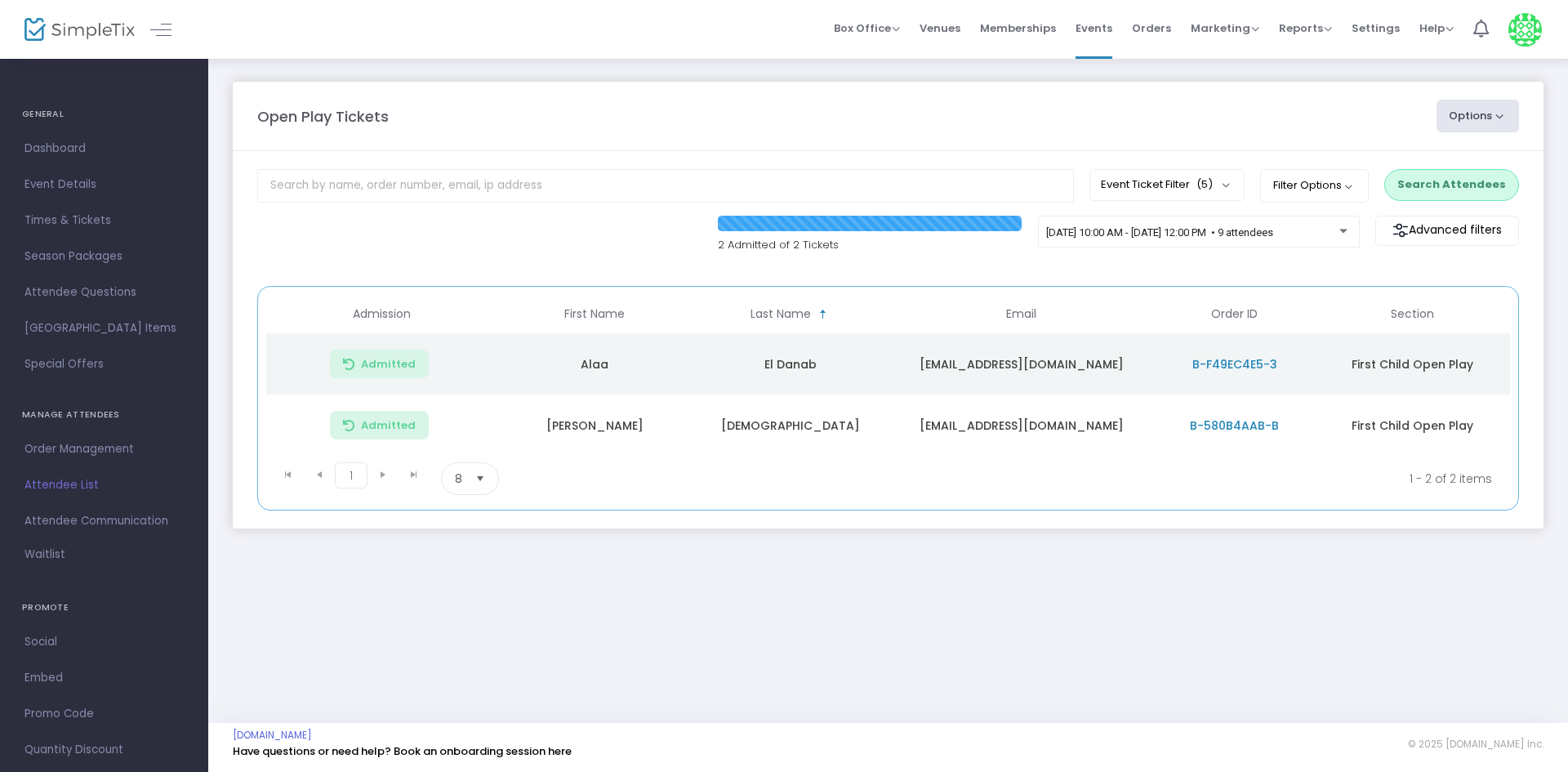
click at [1443, 197] on button "Search Attendees" at bounding box center [1451, 184] width 135 height 31
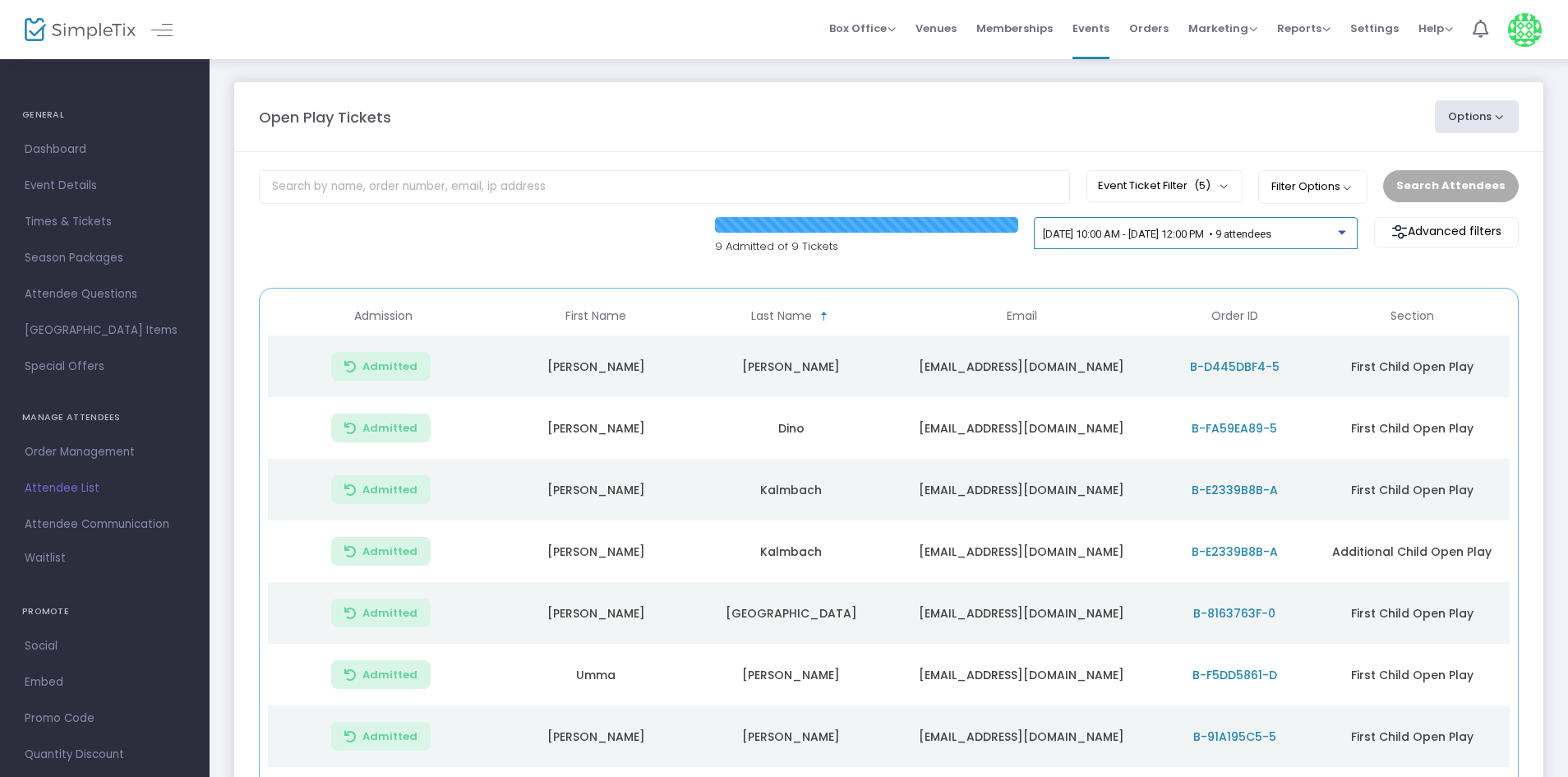
click at [1109, 236] on span "[DATE] 10:00 AM - [DATE] 12:00 PM • 9 attendees" at bounding box center [1157, 233] width 229 height 12
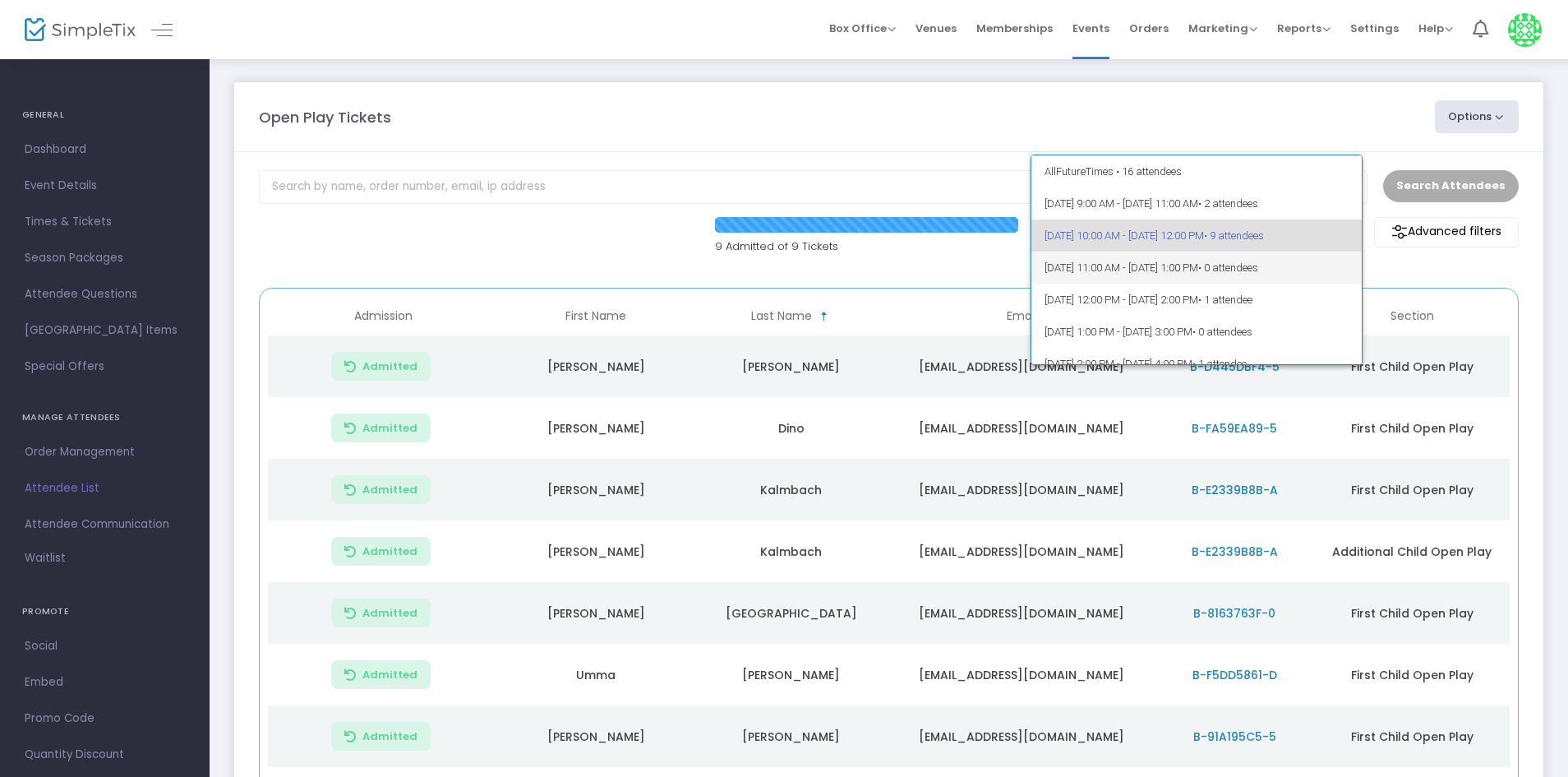
click at [1085, 271] on span "[DATE] 11:00 AM - [DATE] 1:00 PM • 0 attendees" at bounding box center [1197, 267] width 305 height 32
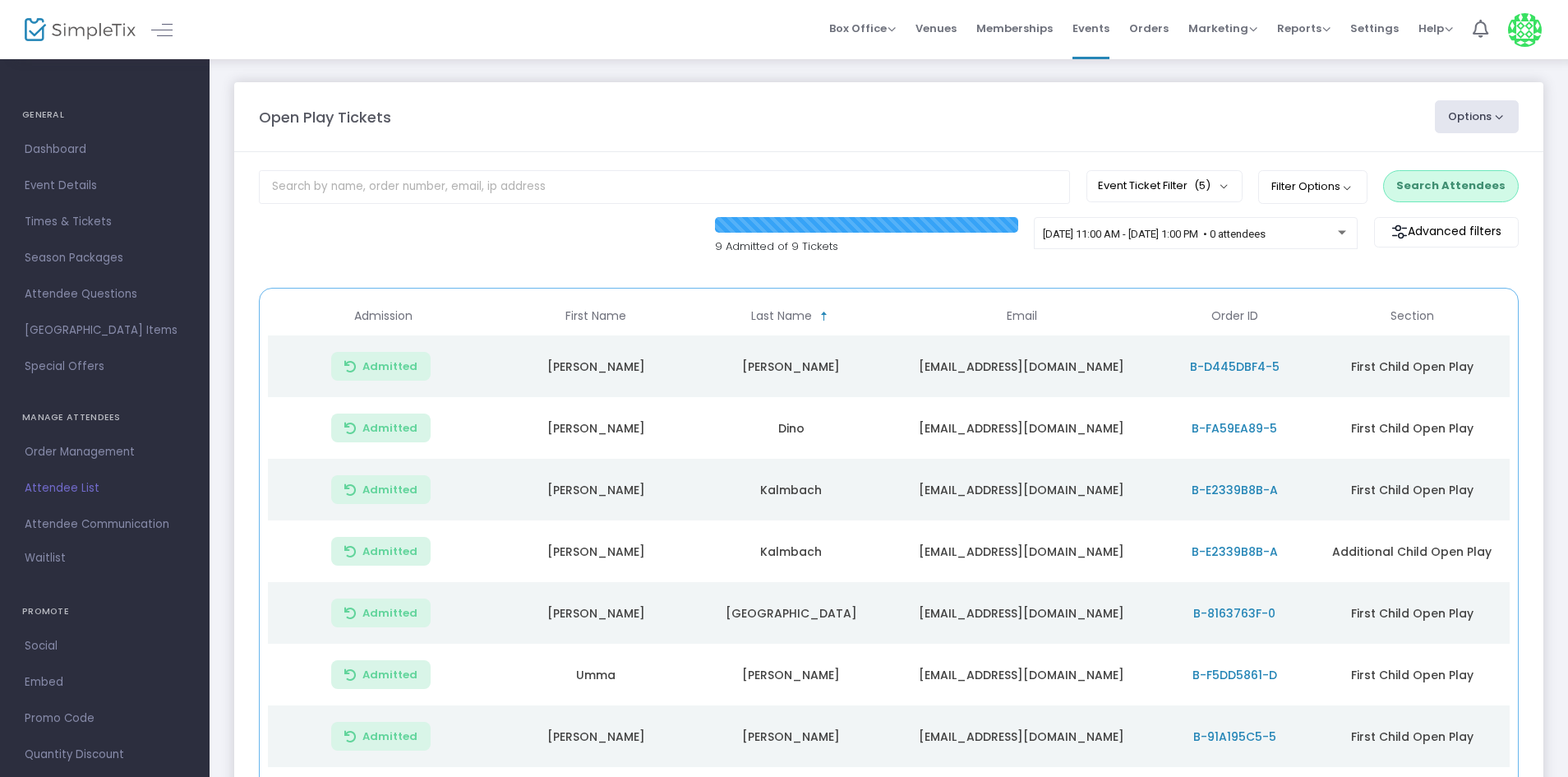
click at [1448, 168] on m-panel-content "Event Ticket Filter (5) Select All Additional Adult Admission Additional Child …" at bounding box center [889, 527] width 1309 height 750
click at [1436, 181] on button "Search Attendees" at bounding box center [1450, 185] width 135 height 31
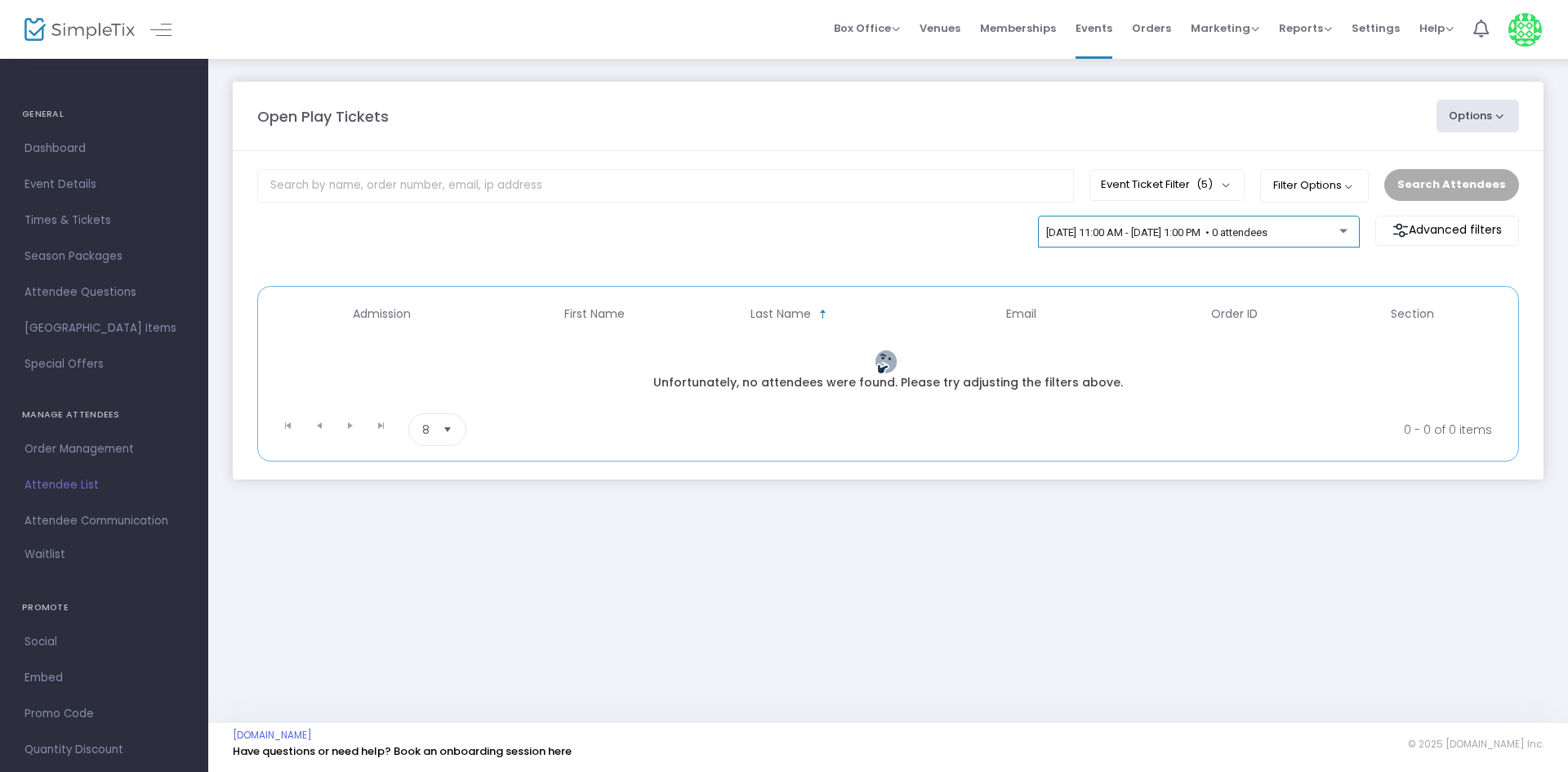
click at [1093, 219] on div "[DATE] 11:00 AM - [DATE] 1:00 PM • 0 attendees" at bounding box center [1199, 231] width 322 height 32
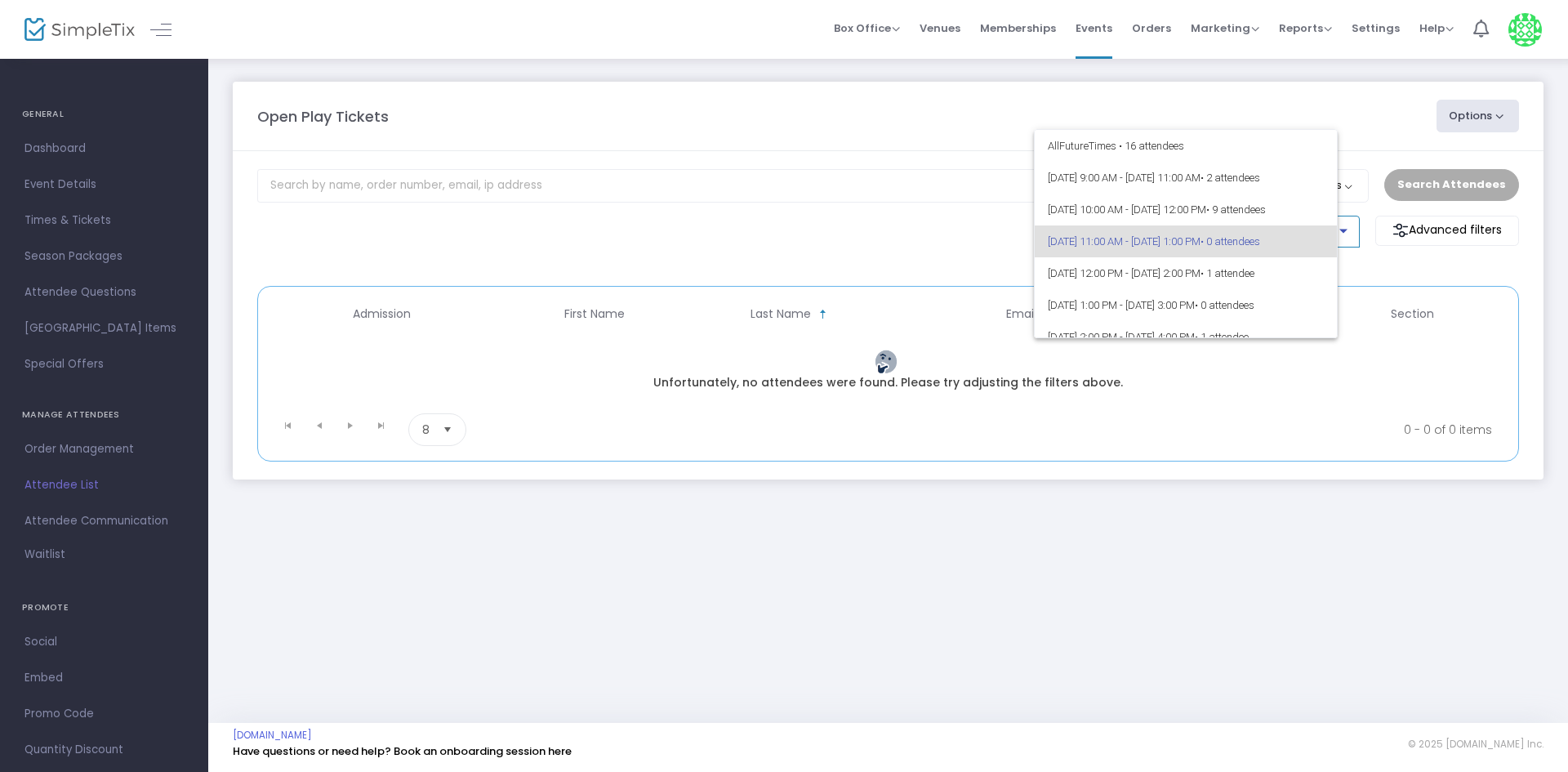
scroll to position [7, 0]
click at [1157, 516] on div at bounding box center [784, 386] width 1568 height 772
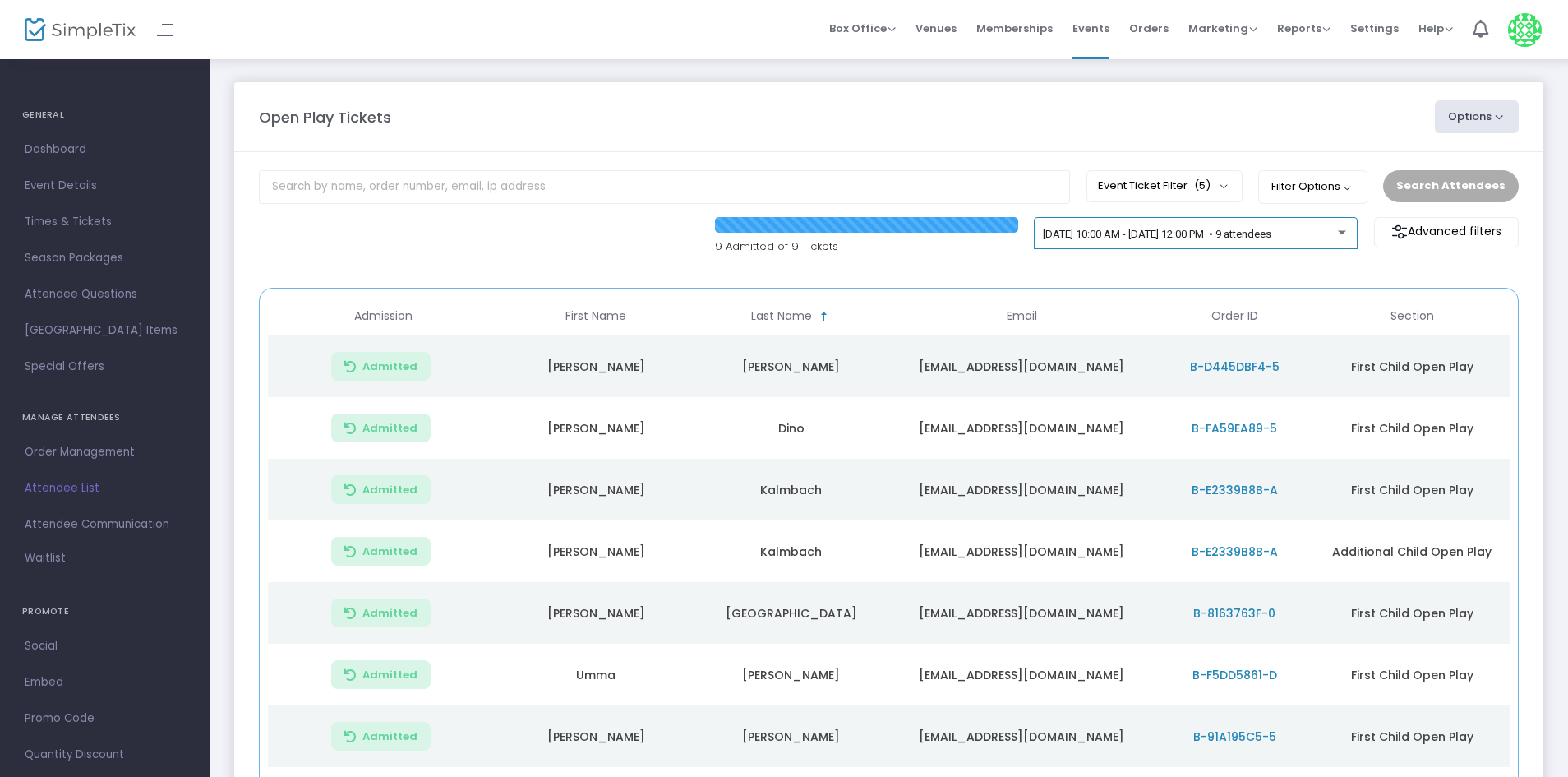
click at [1149, 232] on span "[DATE] 10:00 AM - [DATE] 12:00 PM • 9 attendees" at bounding box center [1157, 233] width 229 height 12
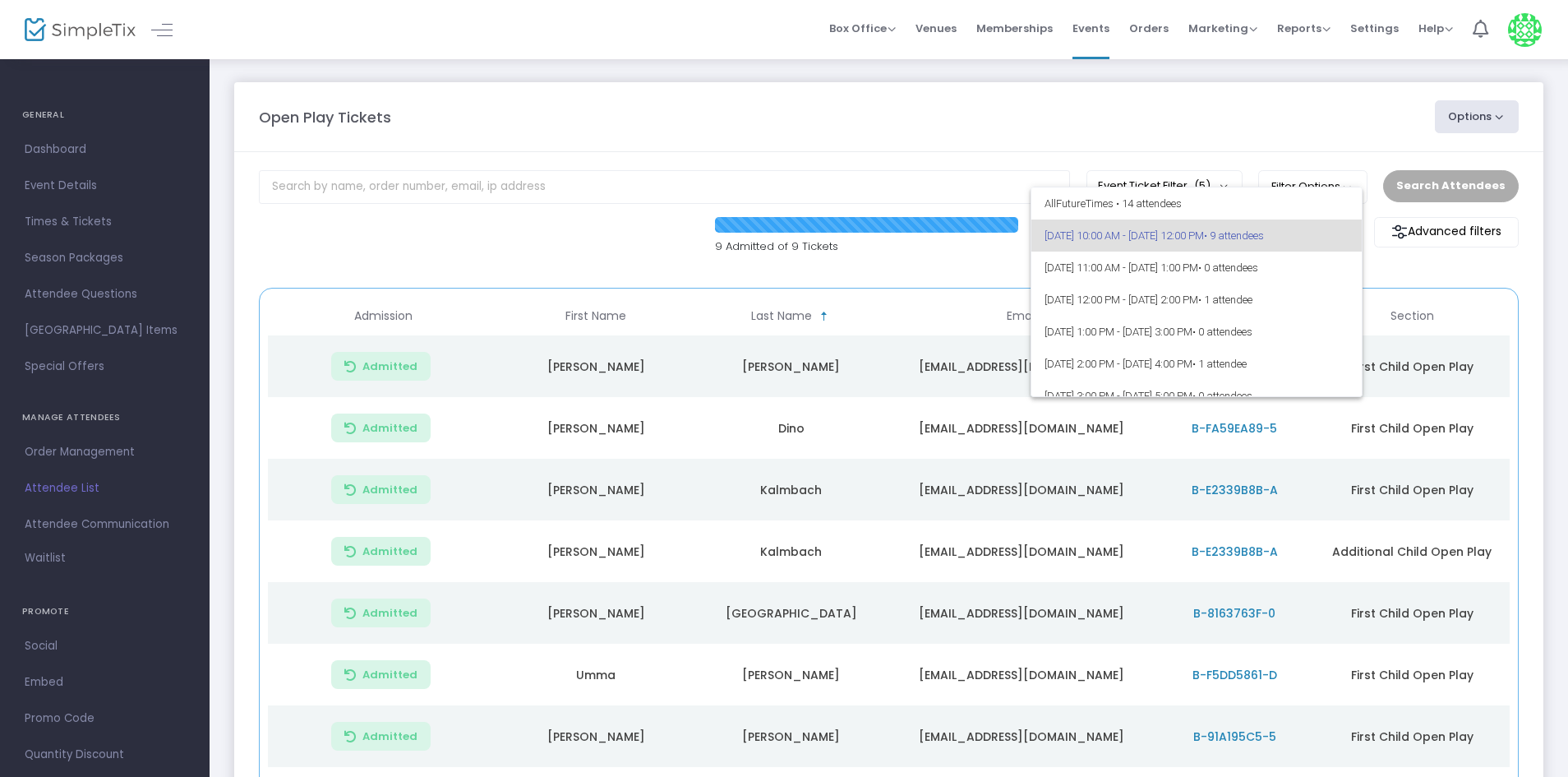
click at [839, 320] on div at bounding box center [784, 388] width 1568 height 777
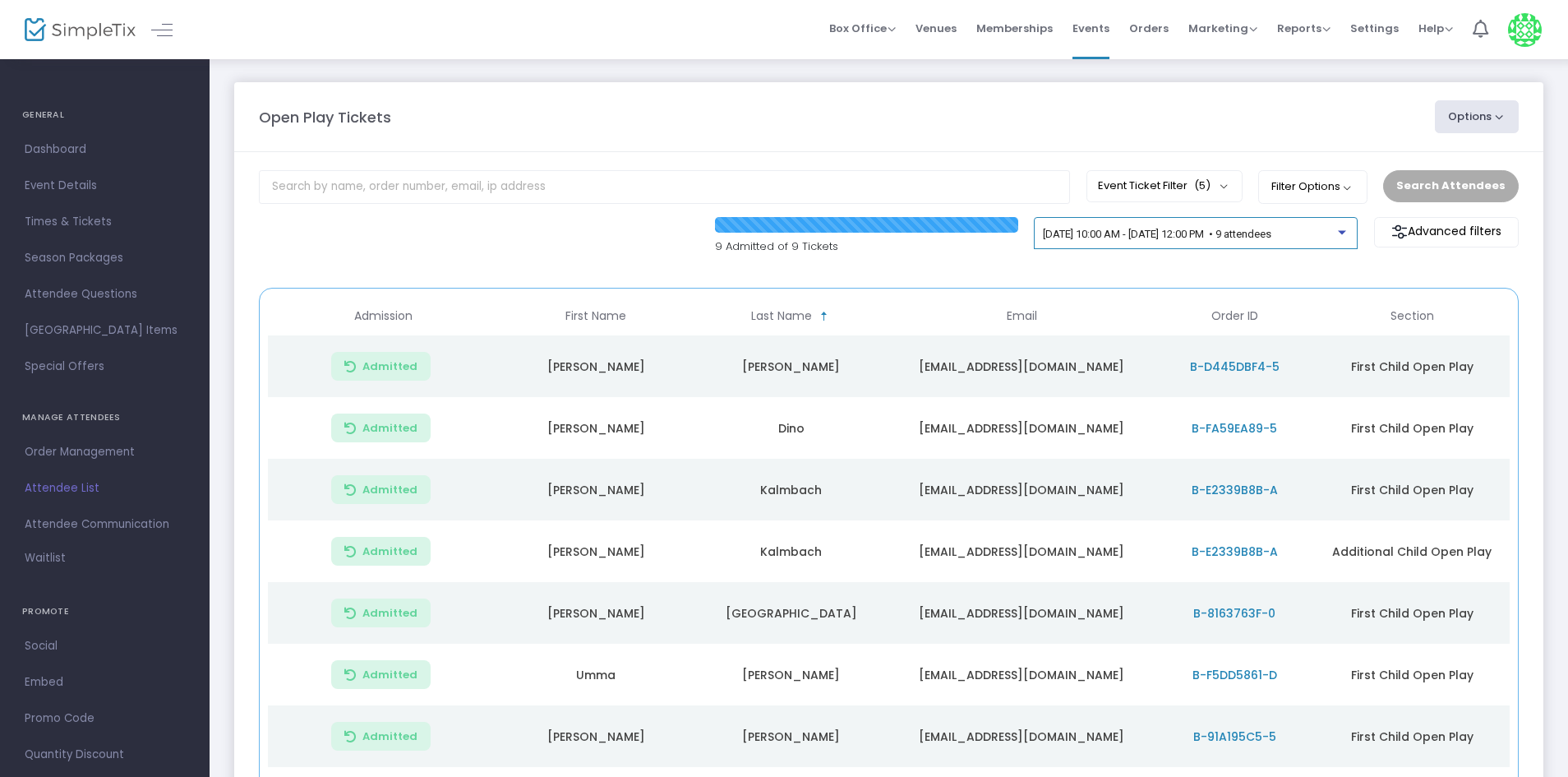
click at [1123, 239] on span "[DATE] 10:00 AM - [DATE] 12:00 PM • 9 attendees" at bounding box center [1157, 233] width 229 height 12
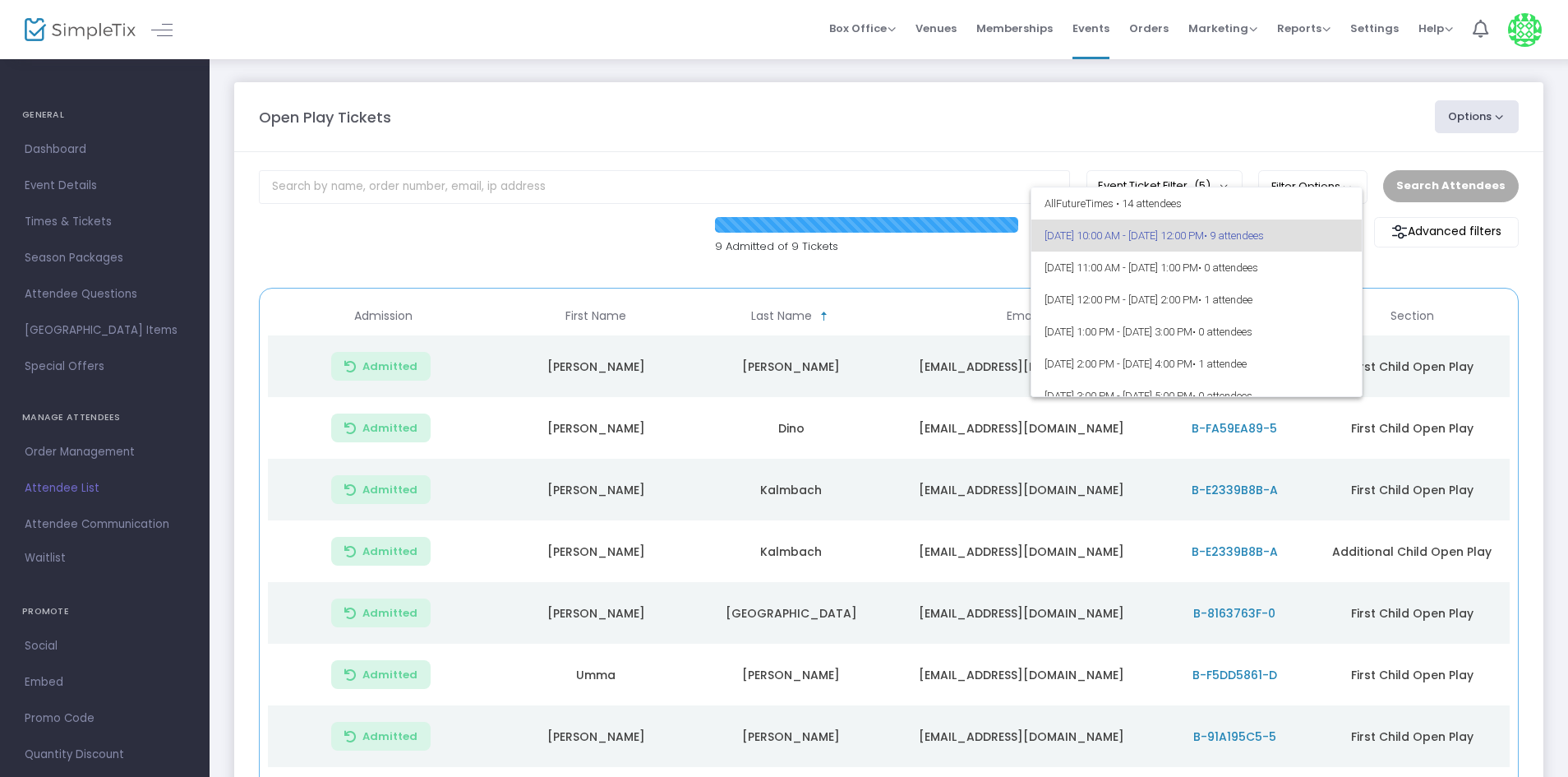
scroll to position [82, 0]
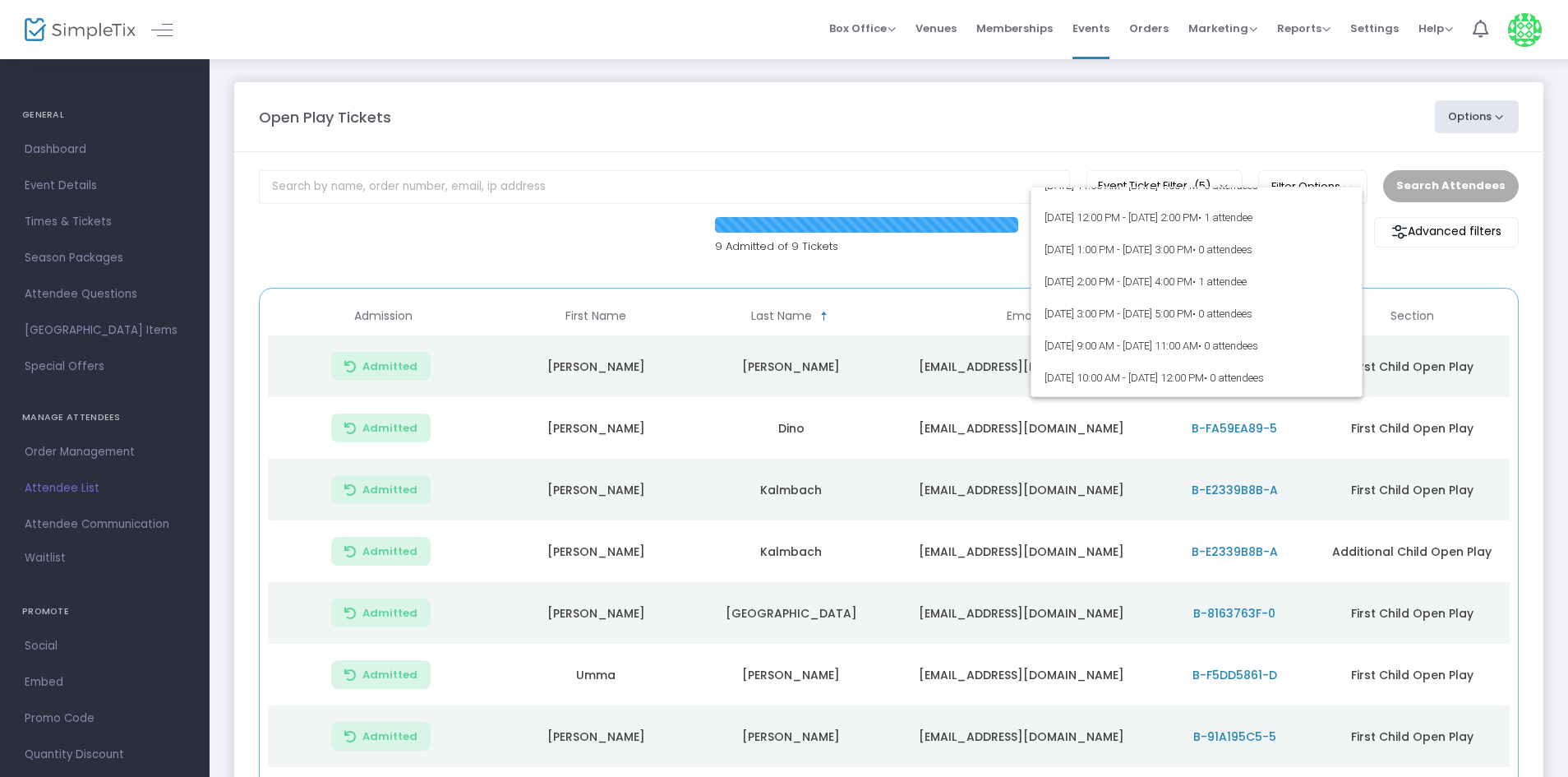
click at [580, 217] on div at bounding box center [784, 388] width 1568 height 777
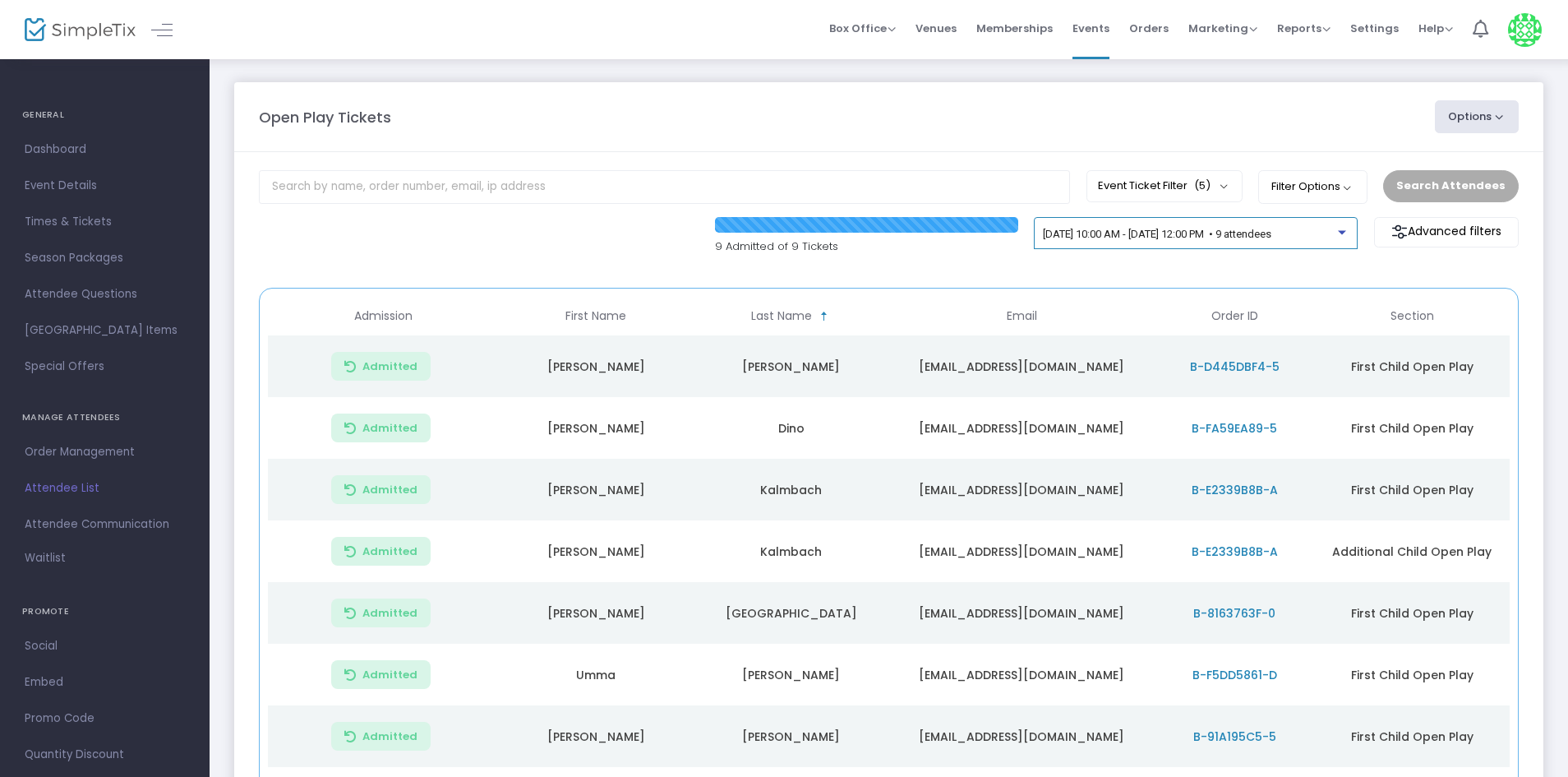
click at [1168, 233] on span "[DATE] 10:00 AM - [DATE] 12:00 PM • 9 attendees" at bounding box center [1157, 233] width 229 height 12
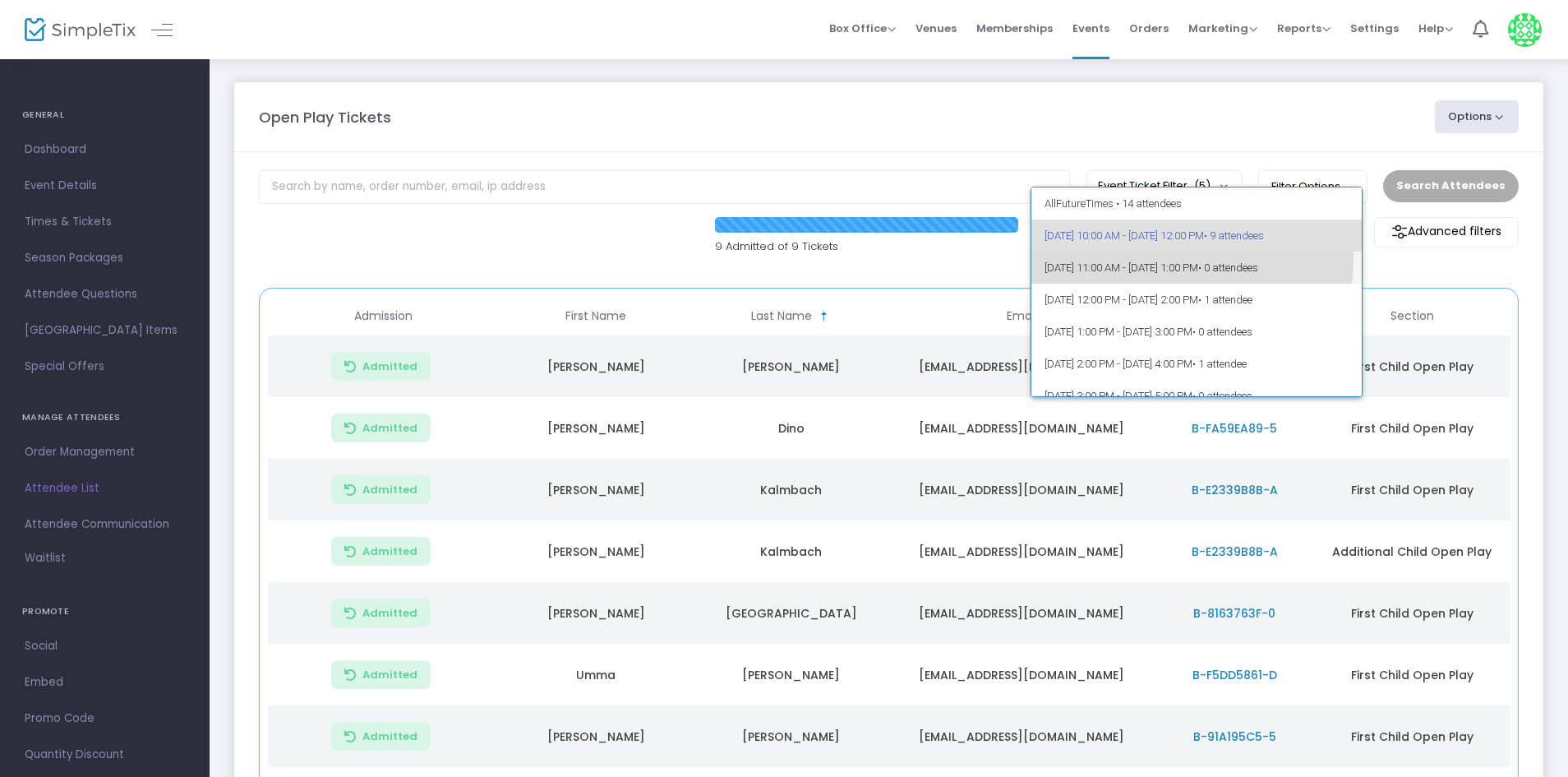
click at [1156, 258] on span "[DATE] 11:00 AM - [DATE] 1:00 PM • 0 attendees" at bounding box center [1197, 267] width 305 height 32
